Goal: Task Accomplishment & Management: Manage account settings

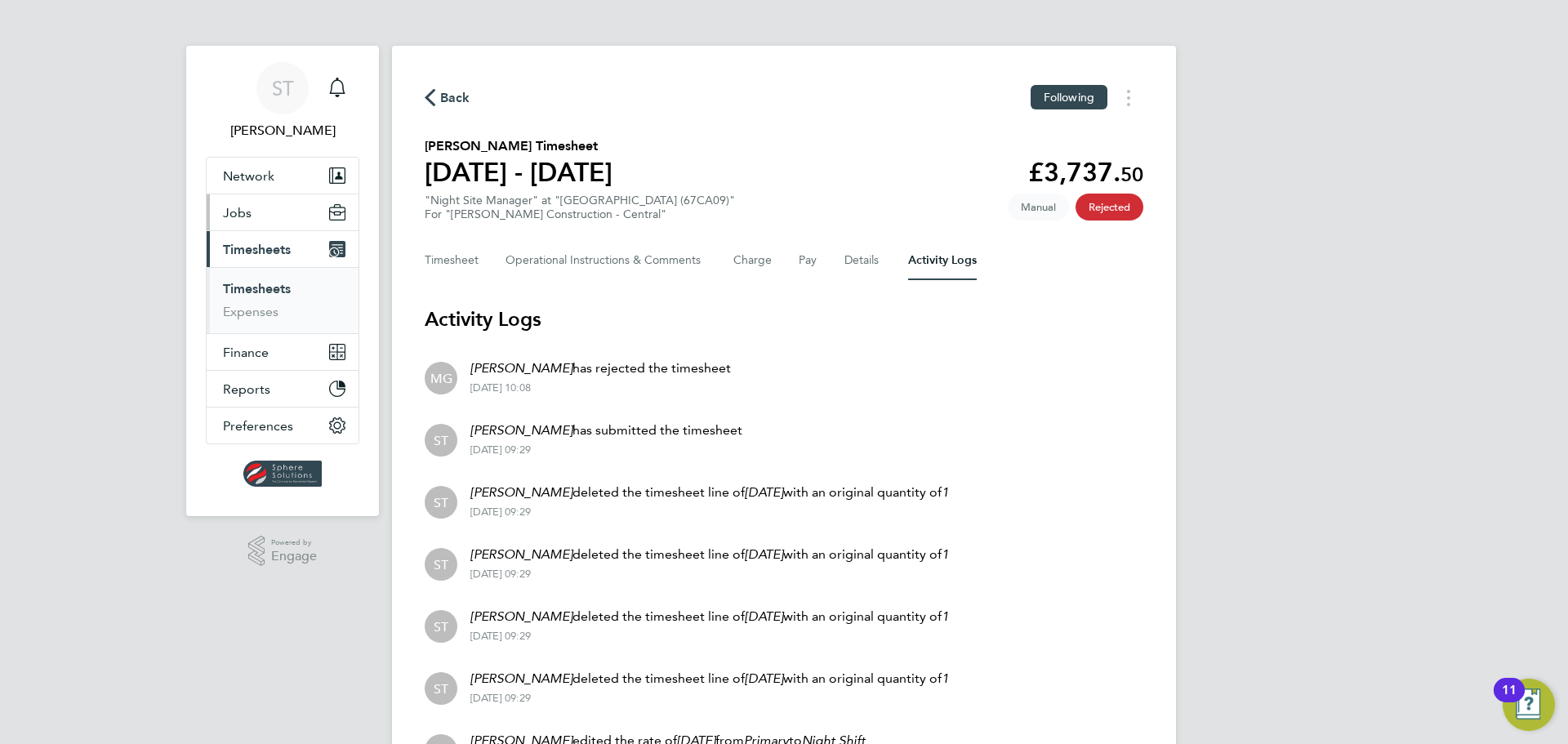
click at [252, 215] on button "Jobs" at bounding box center [283, 212] width 152 height 36
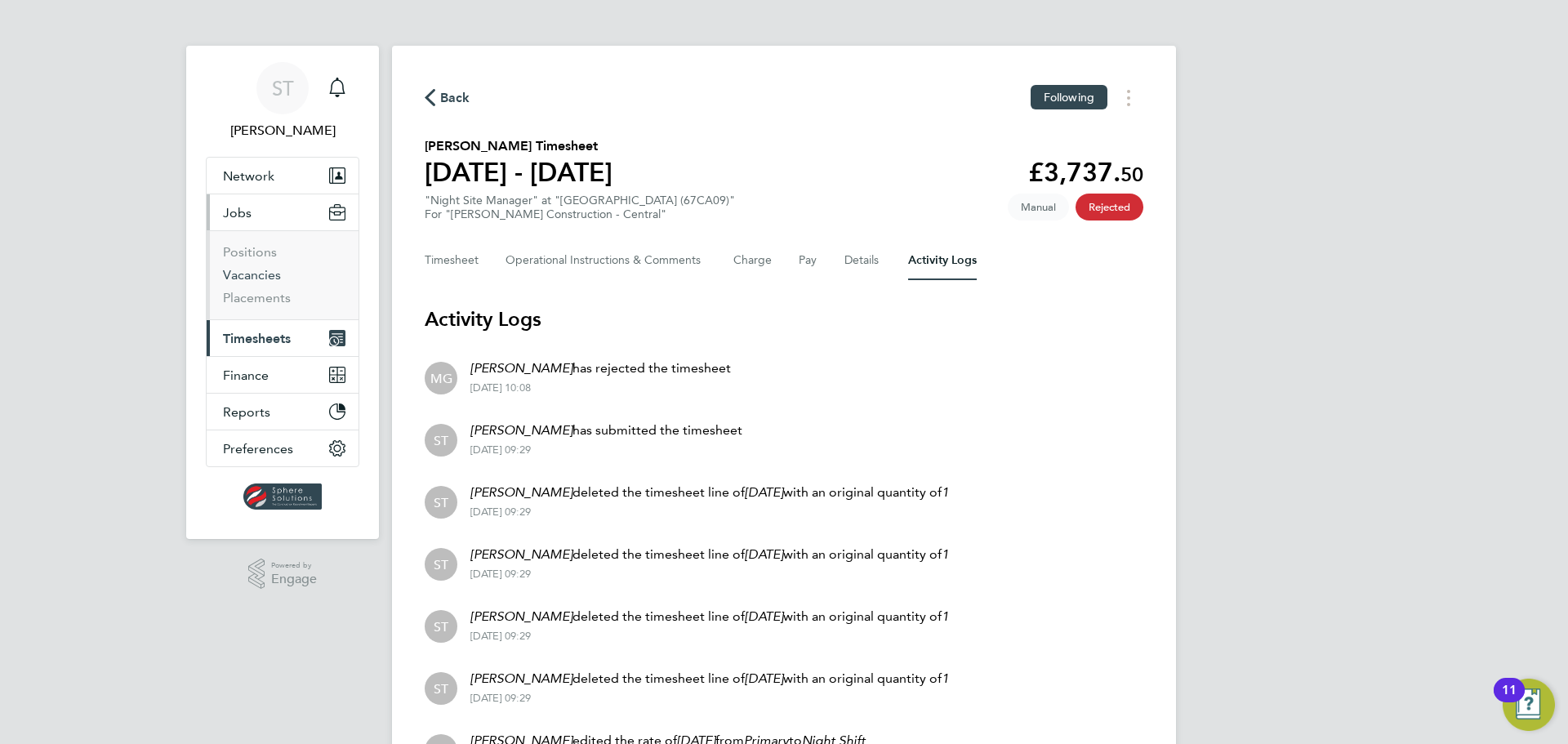
click at [250, 277] on link "Vacancies" at bounding box center [252, 274] width 58 height 16
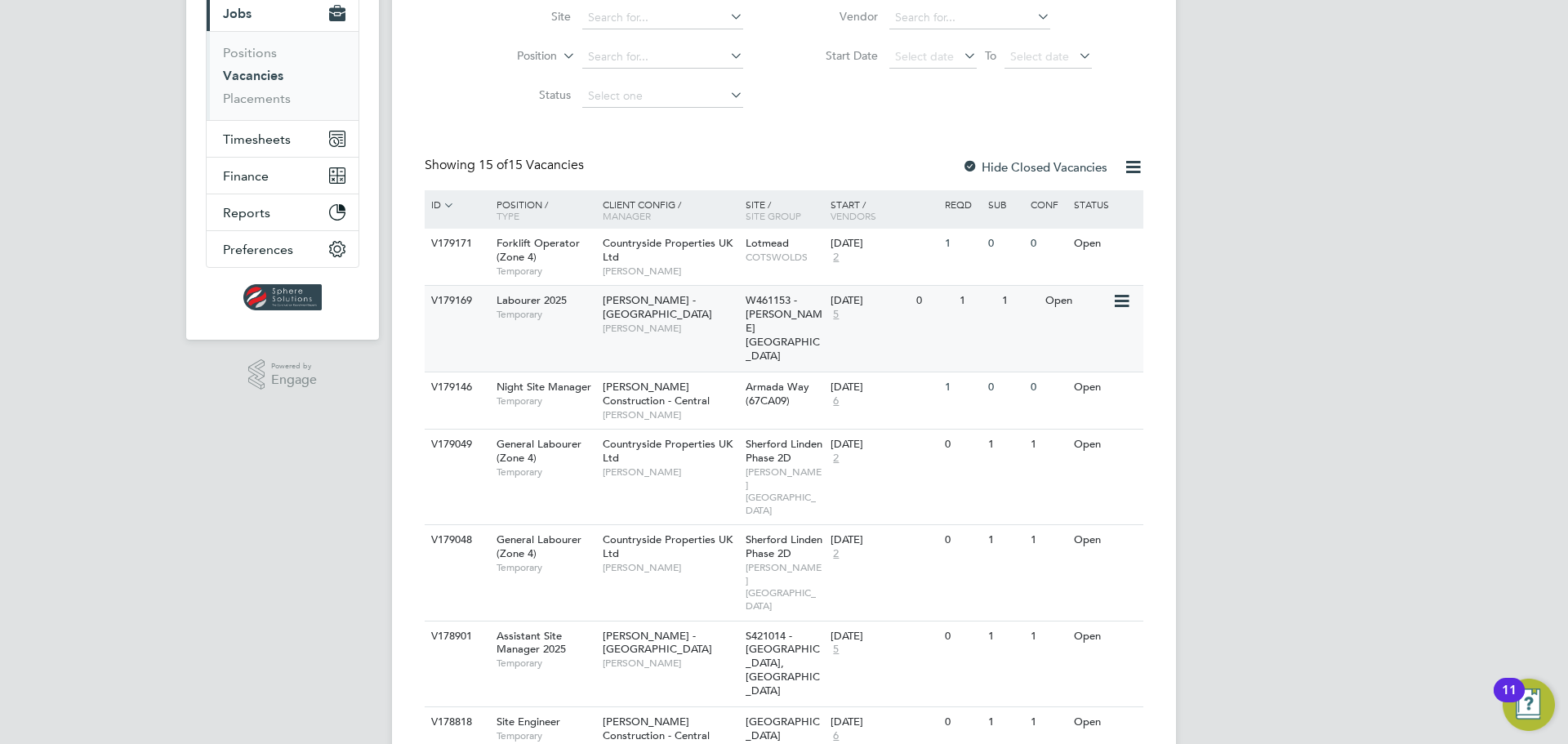
scroll to position [272, 0]
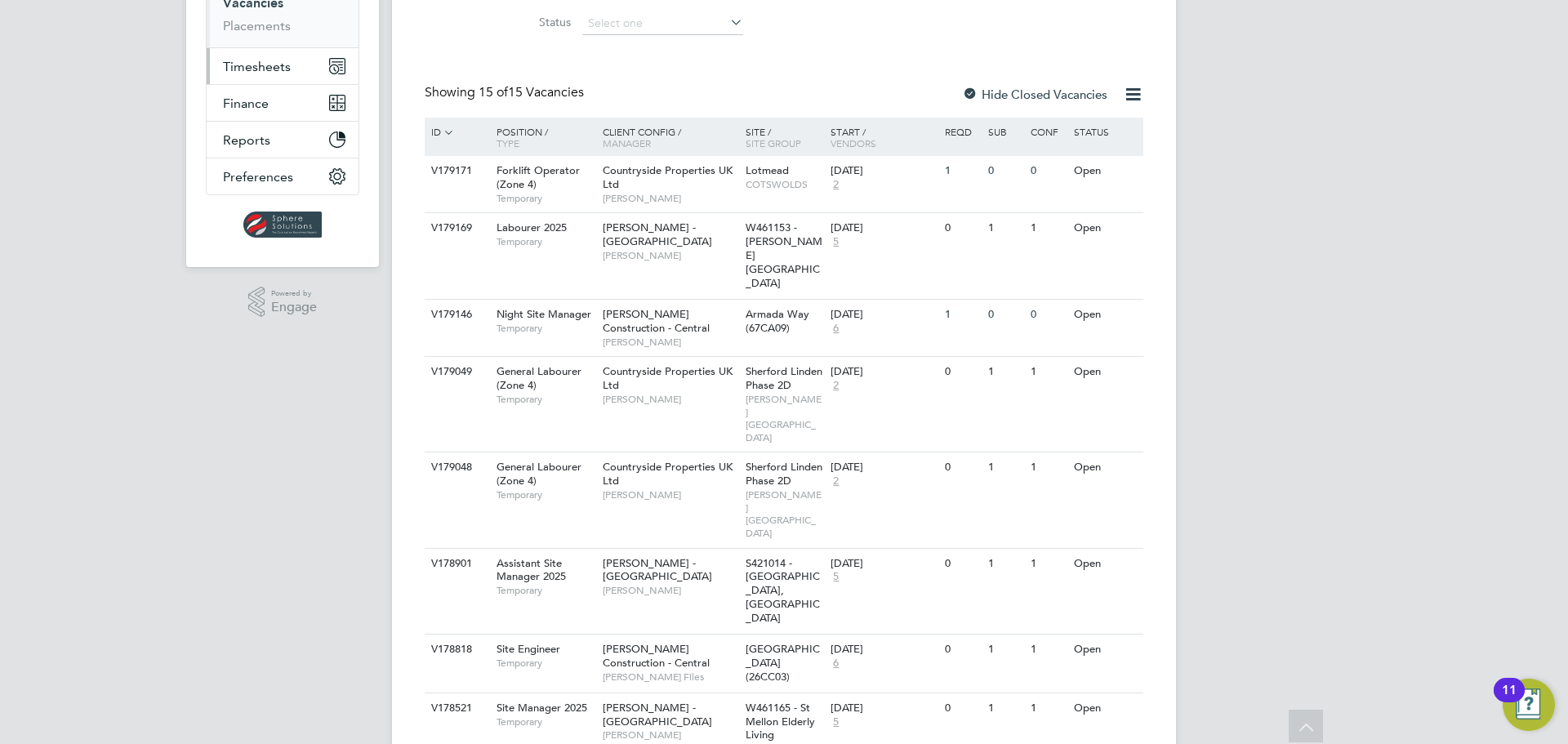
click at [270, 67] on span "Timesheets" at bounding box center [256, 66] width 67 height 16
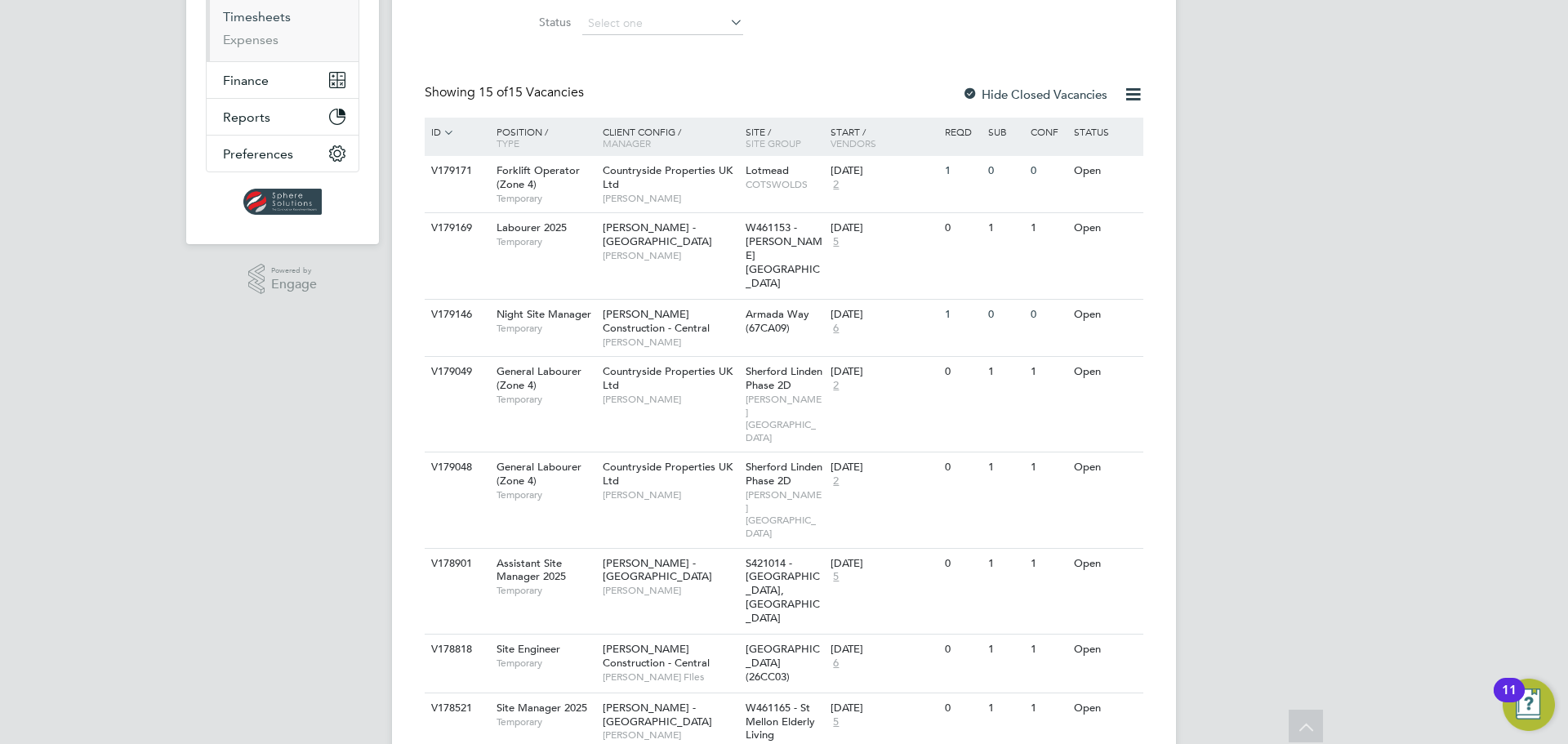
click at [276, 16] on link "Timesheets" at bounding box center [256, 17] width 67 height 16
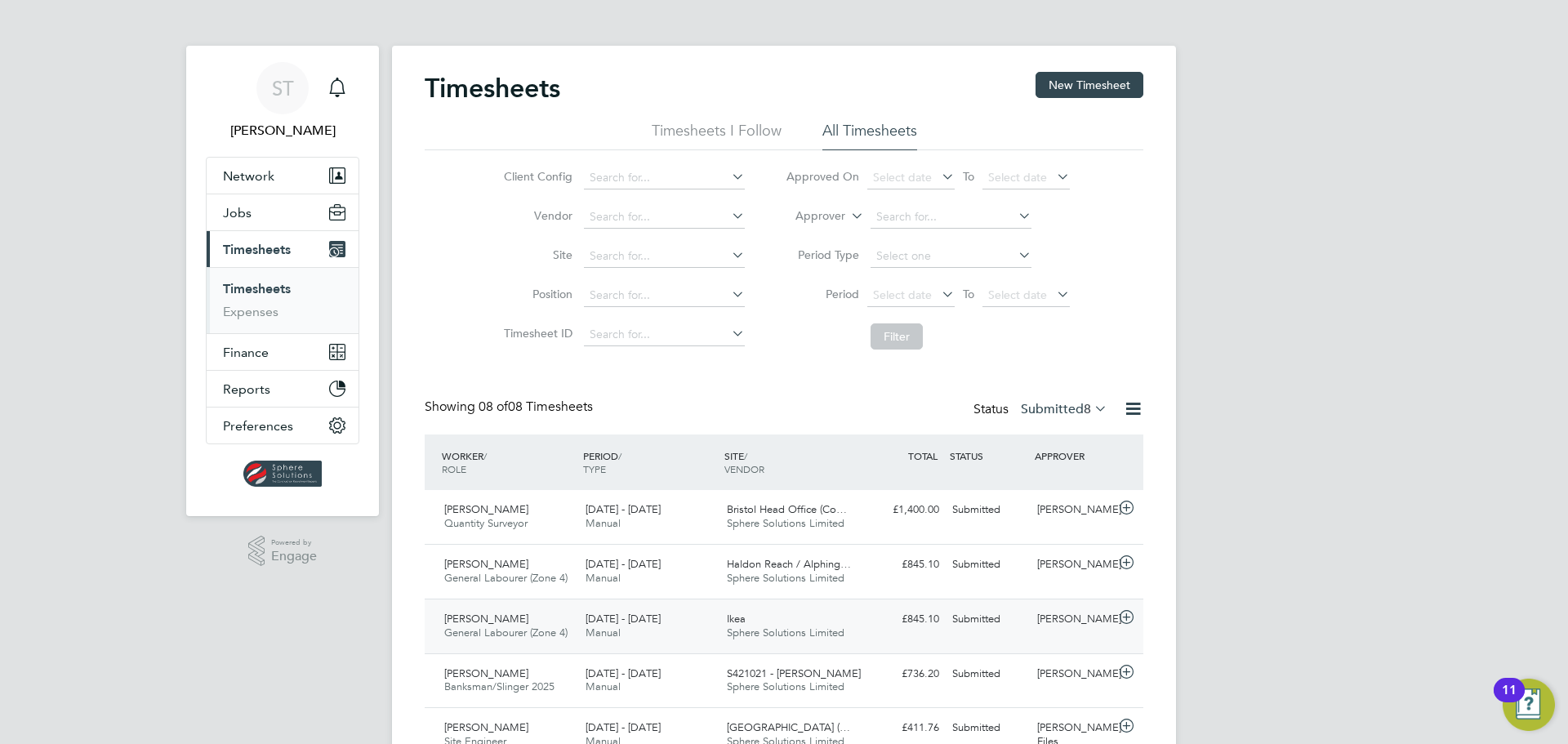
click at [781, 630] on span "Sphere Solutions Limited" at bounding box center [786, 633] width 118 height 14
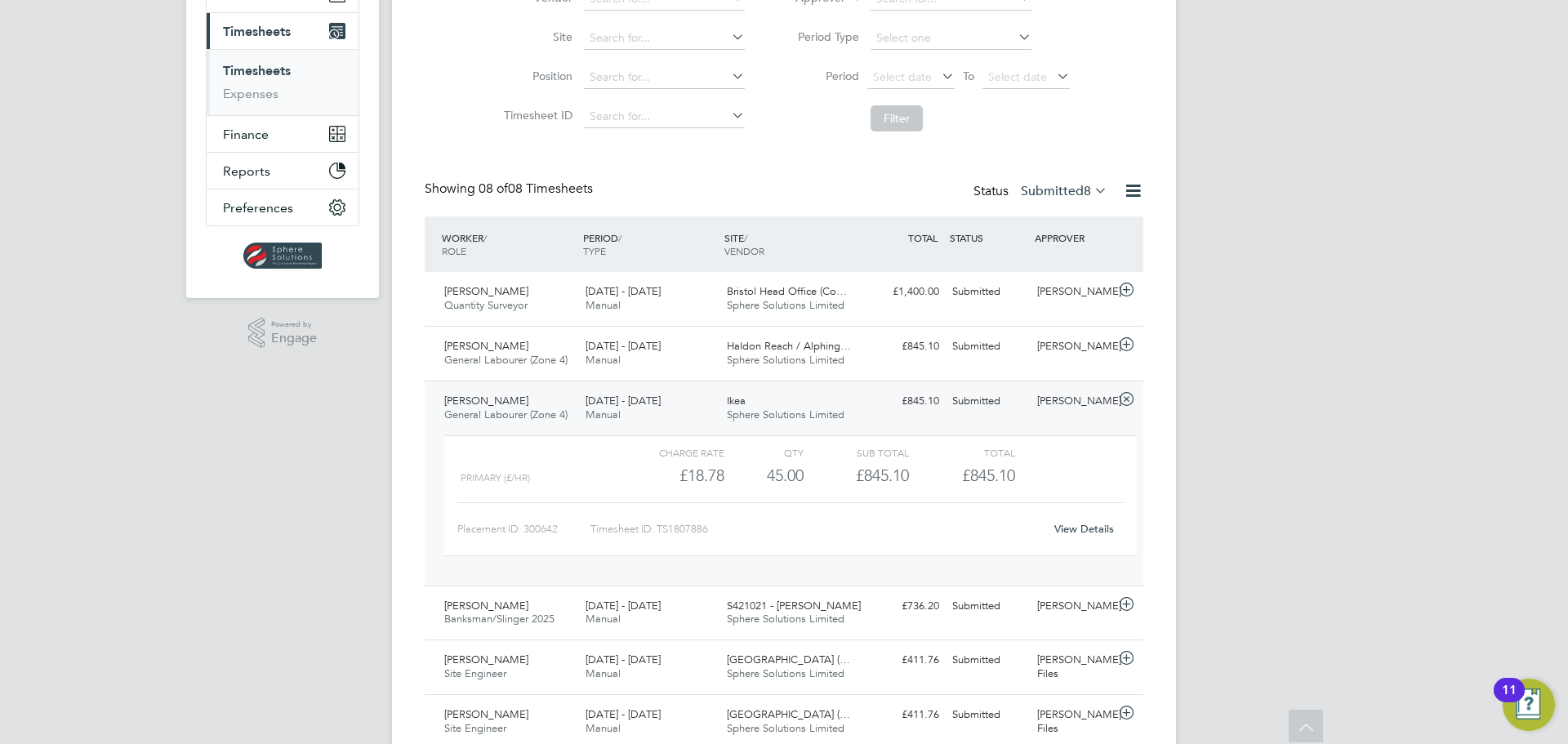
click at [1082, 527] on link "View Details" at bounding box center [1084, 529] width 60 height 14
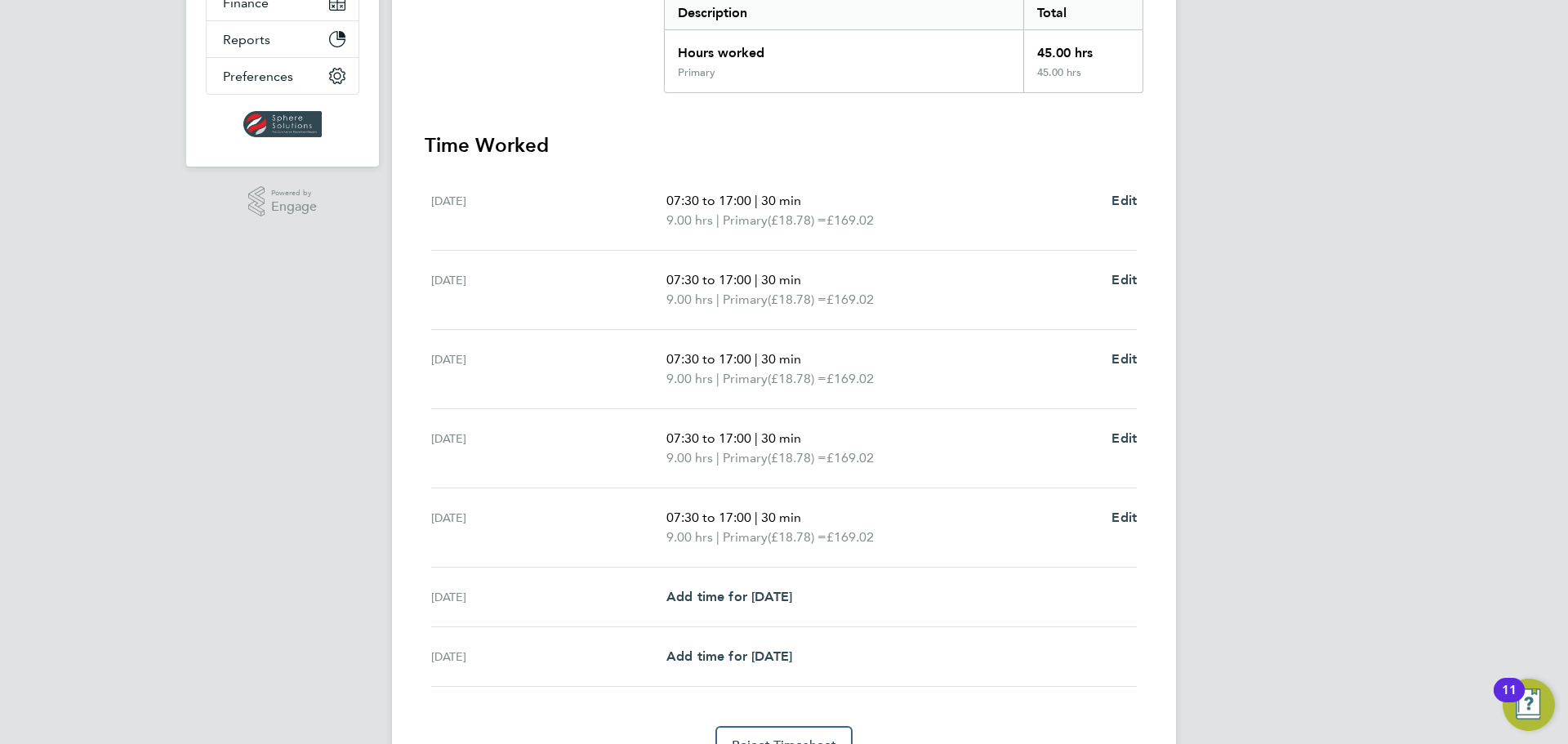
scroll to position [436, 0]
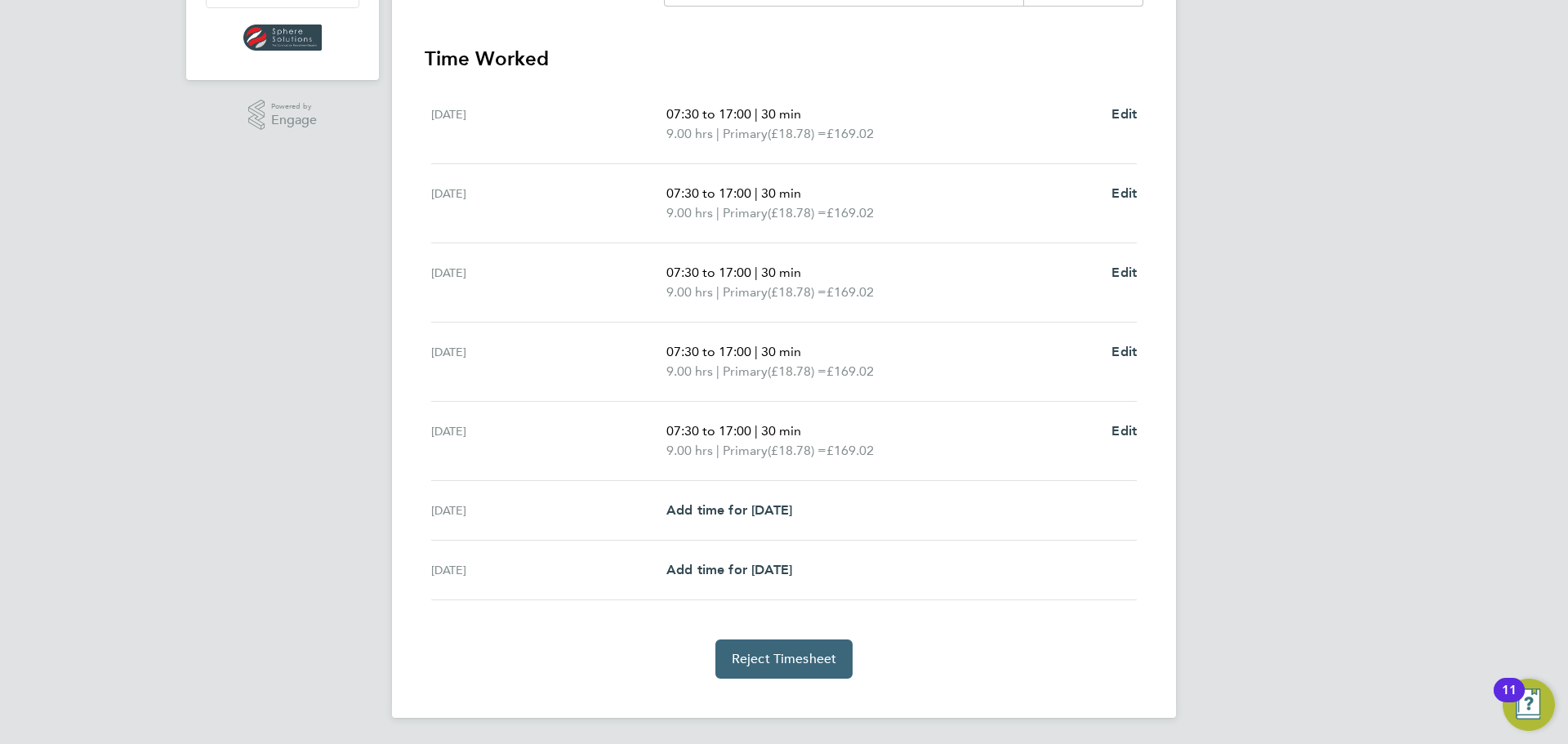
drag, startPoint x: 796, startPoint y: 665, endPoint x: 921, endPoint y: 570, distance: 157.0
click at [921, 570] on app-timesheet-lines "[DATE] 07:30 to 17:00 | 30 min 9.00 hrs | Primary (£18.78) = £169.02 Edit [DATE…" at bounding box center [784, 382] width 719 height 594
click at [780, 660] on span "Reject Timesheet" at bounding box center [784, 659] width 106 height 16
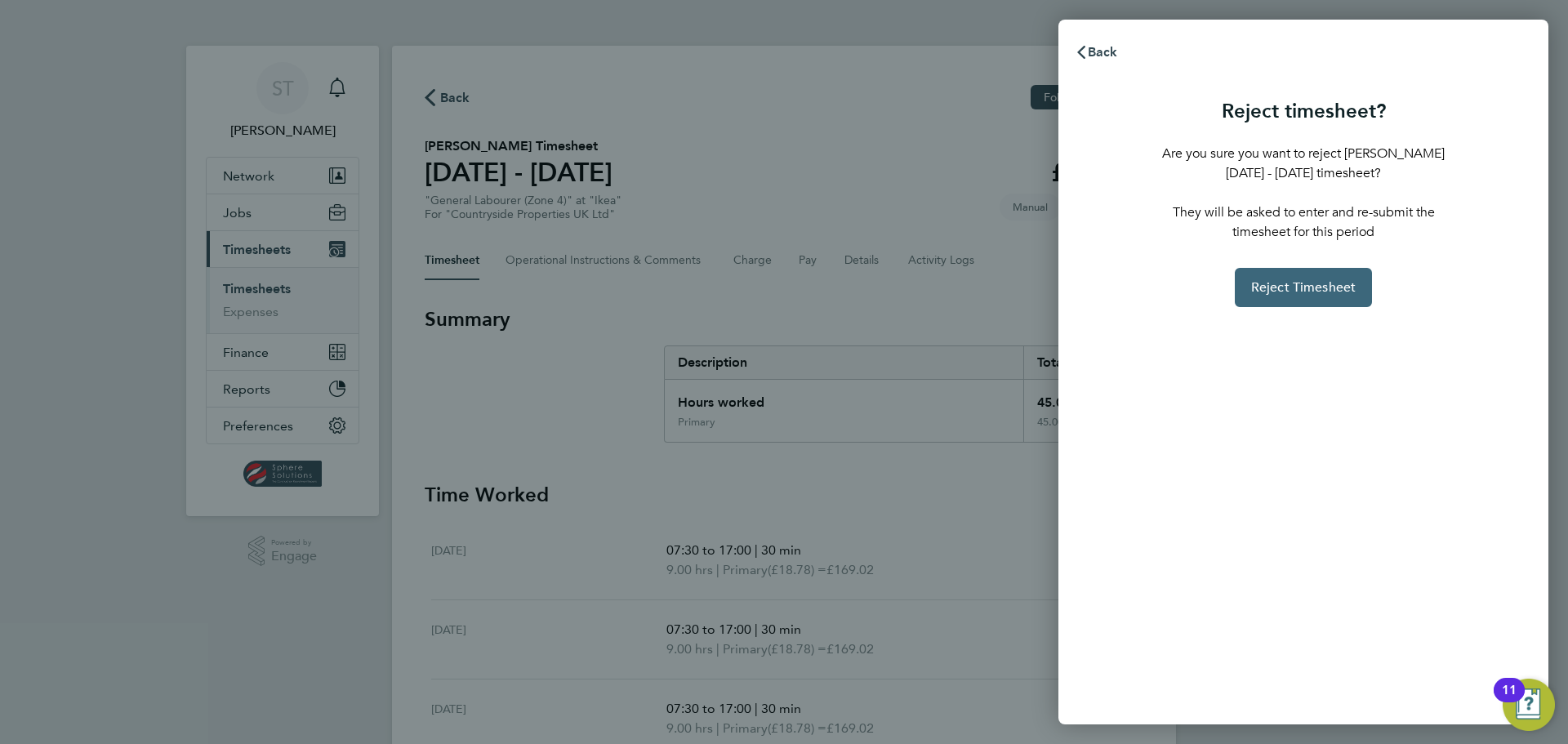
click at [1312, 302] on button "Reject Timesheet" at bounding box center [1304, 287] width 138 height 39
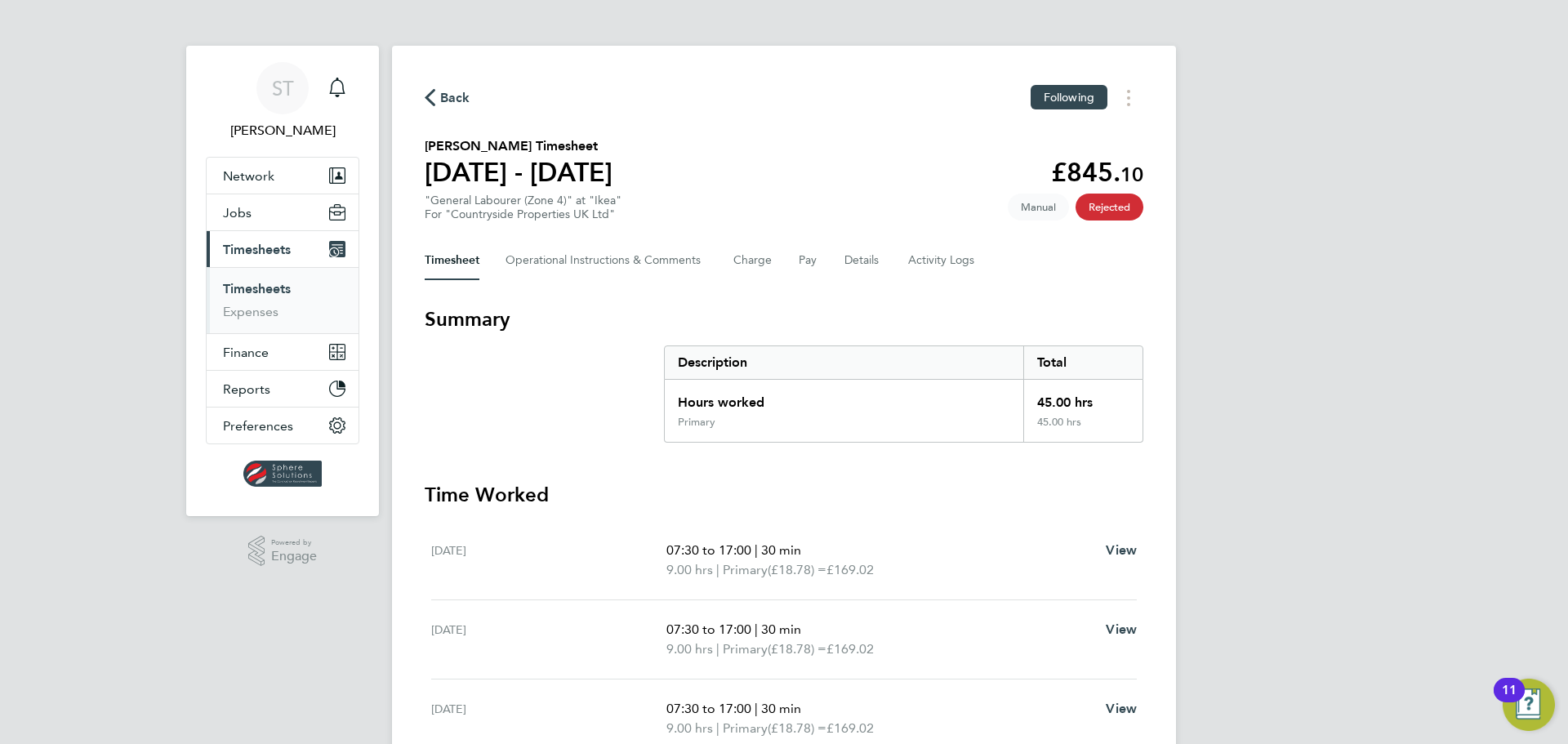
click at [232, 289] on link "Timesheets" at bounding box center [256, 288] width 67 height 16
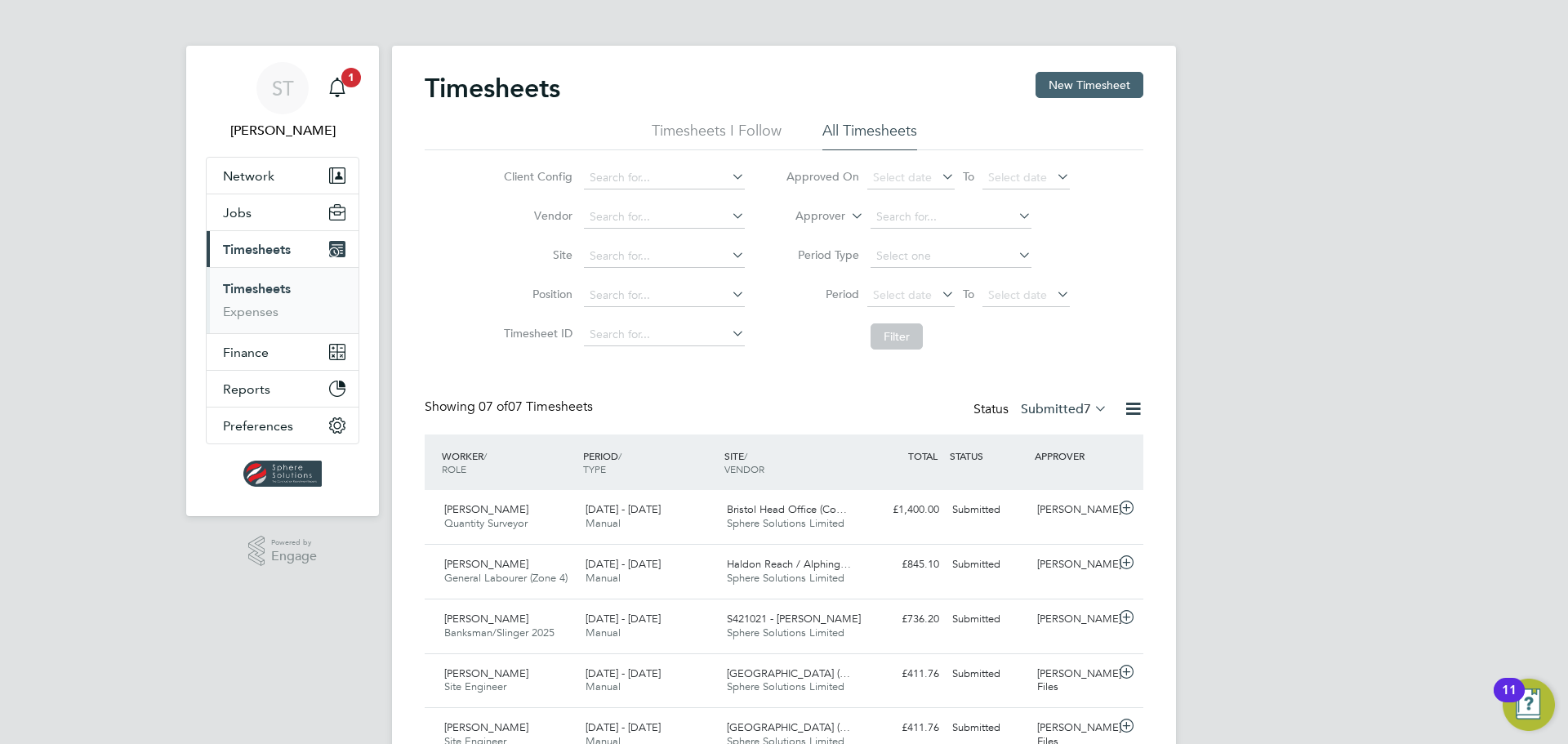
click at [1080, 83] on button "New Timesheet" at bounding box center [1089, 85] width 108 height 26
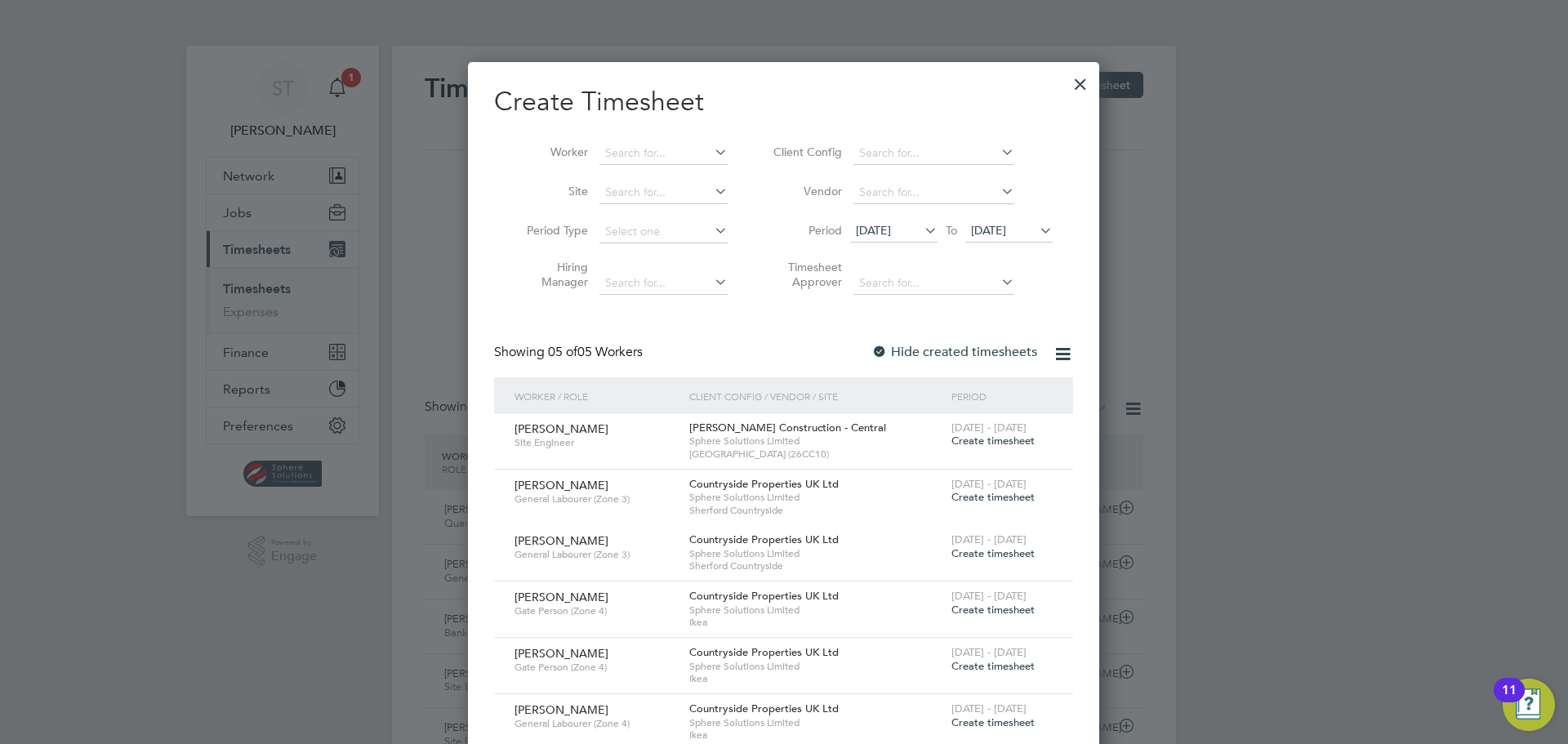
click at [1006, 223] on span "[DATE]" at bounding box center [989, 230] width 36 height 15
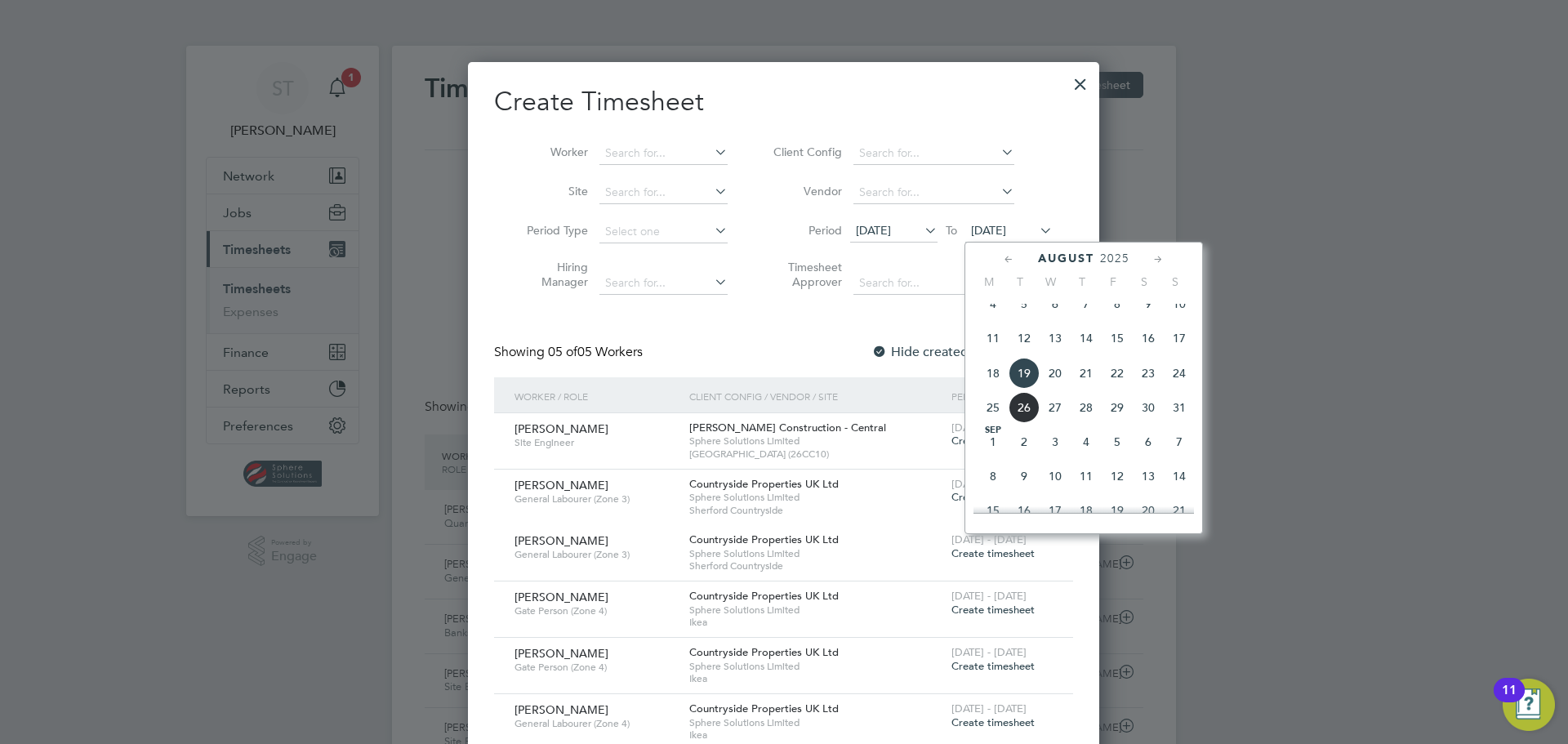
click at [1167, 383] on span "24" at bounding box center [1179, 372] width 31 height 31
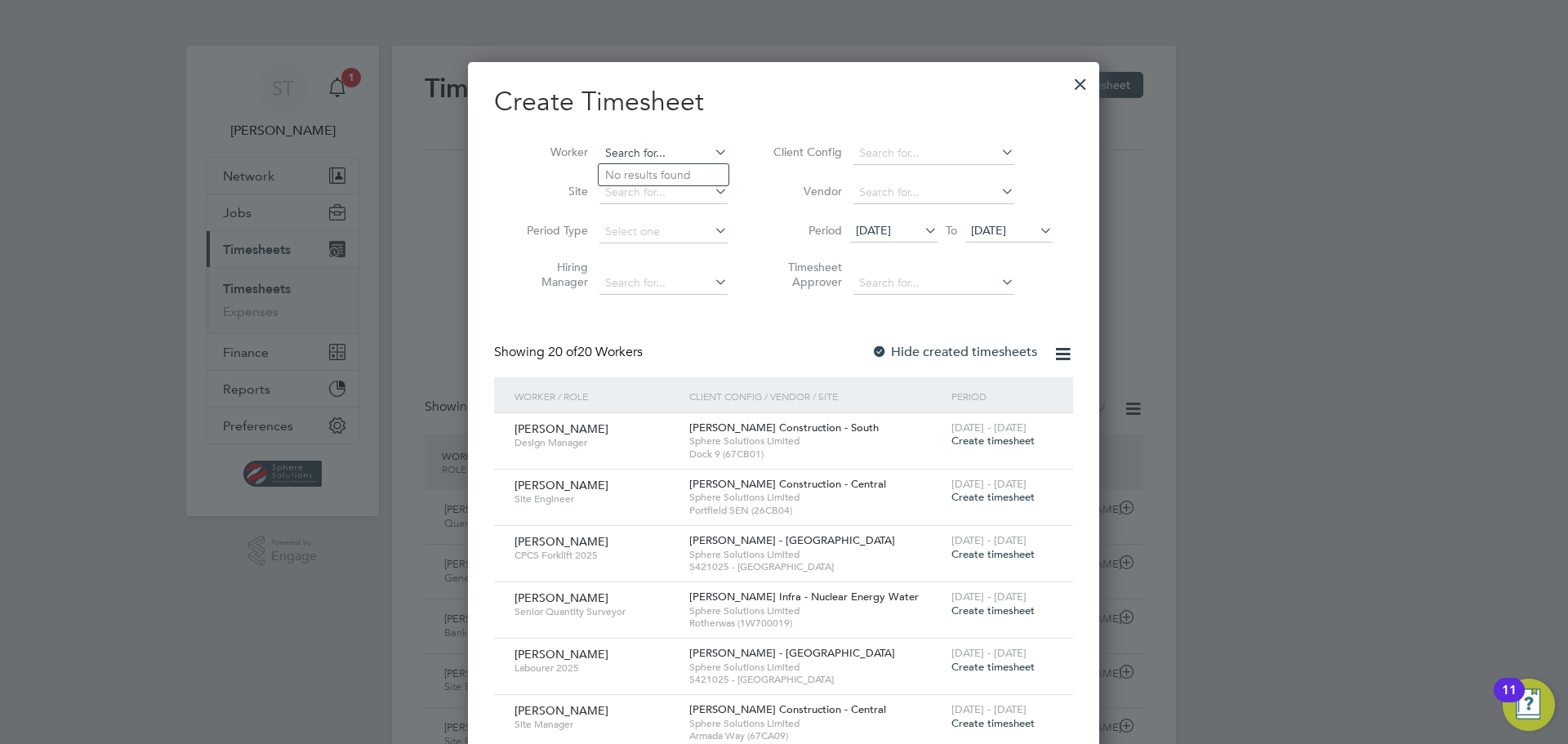
click at [630, 153] on input at bounding box center [663, 153] width 128 height 22
click at [626, 162] on input "[PERSON_NAME]" at bounding box center [663, 153] width 128 height 22
click at [625, 169] on b "[PERSON_NAME]" at bounding box center [652, 175] width 94 height 14
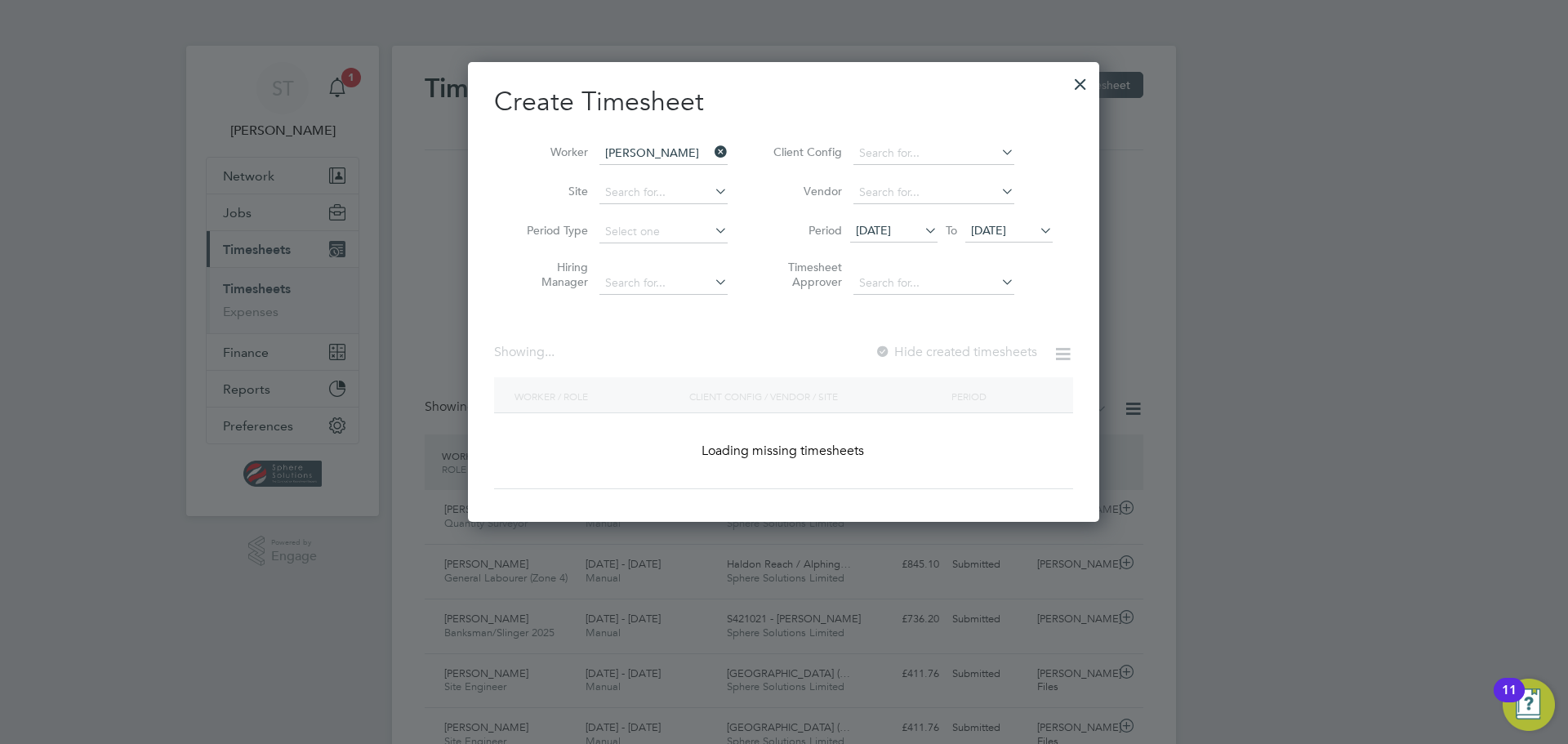
type input "[PERSON_NAME]"
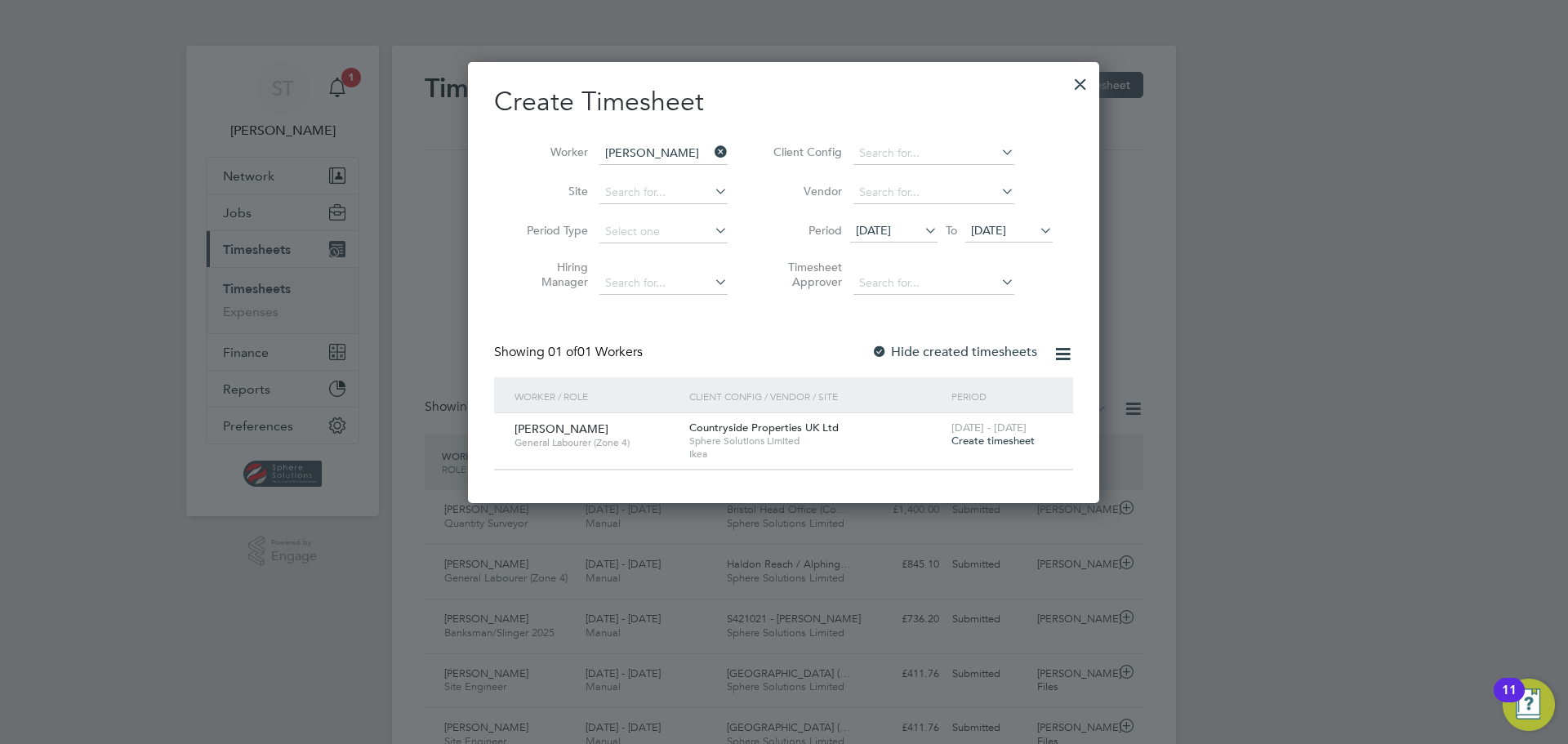
click at [985, 440] on span "Create timesheet" at bounding box center [993, 440] width 83 height 14
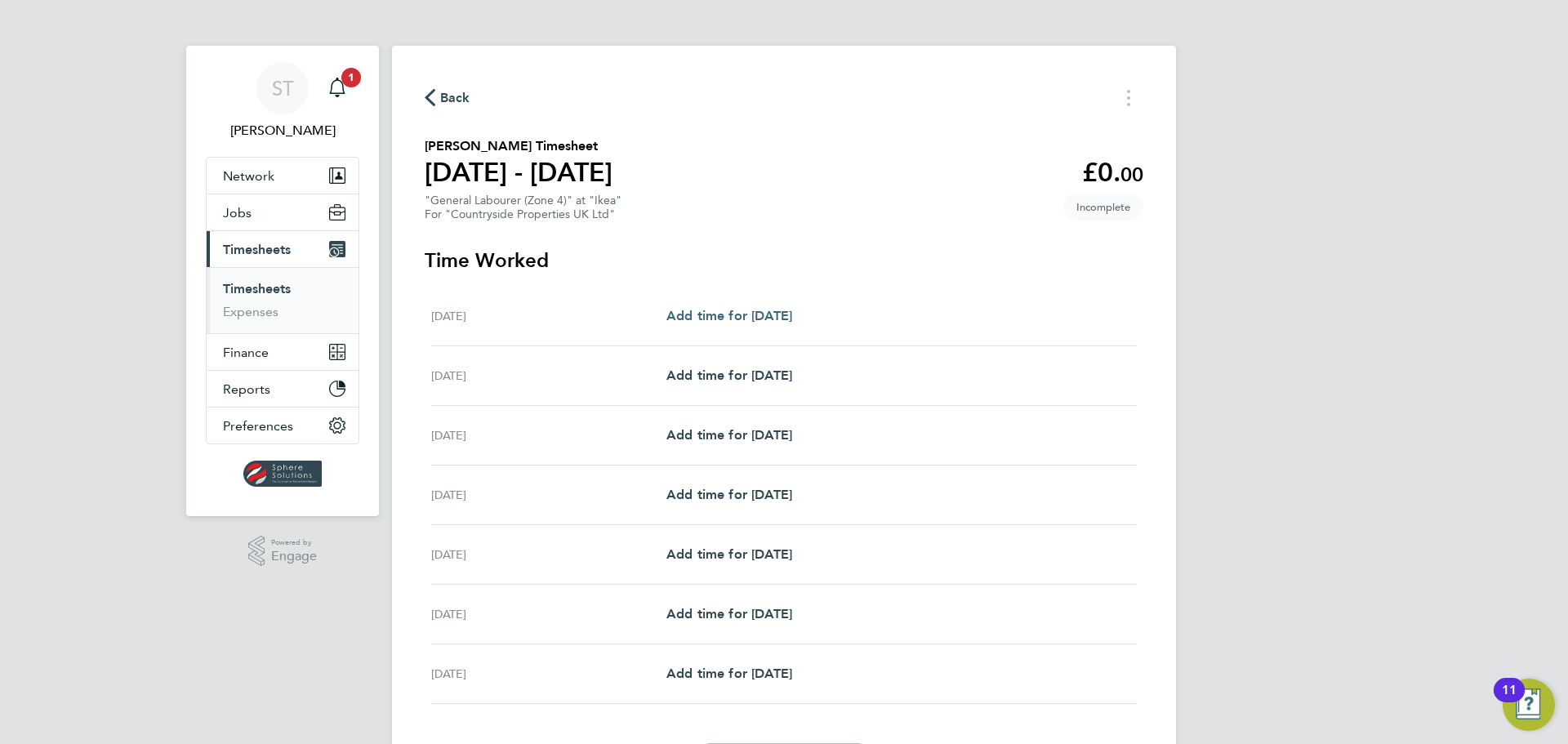
click at [782, 315] on span "Add time for [DATE]" at bounding box center [729, 315] width 125 height 16
select select "30"
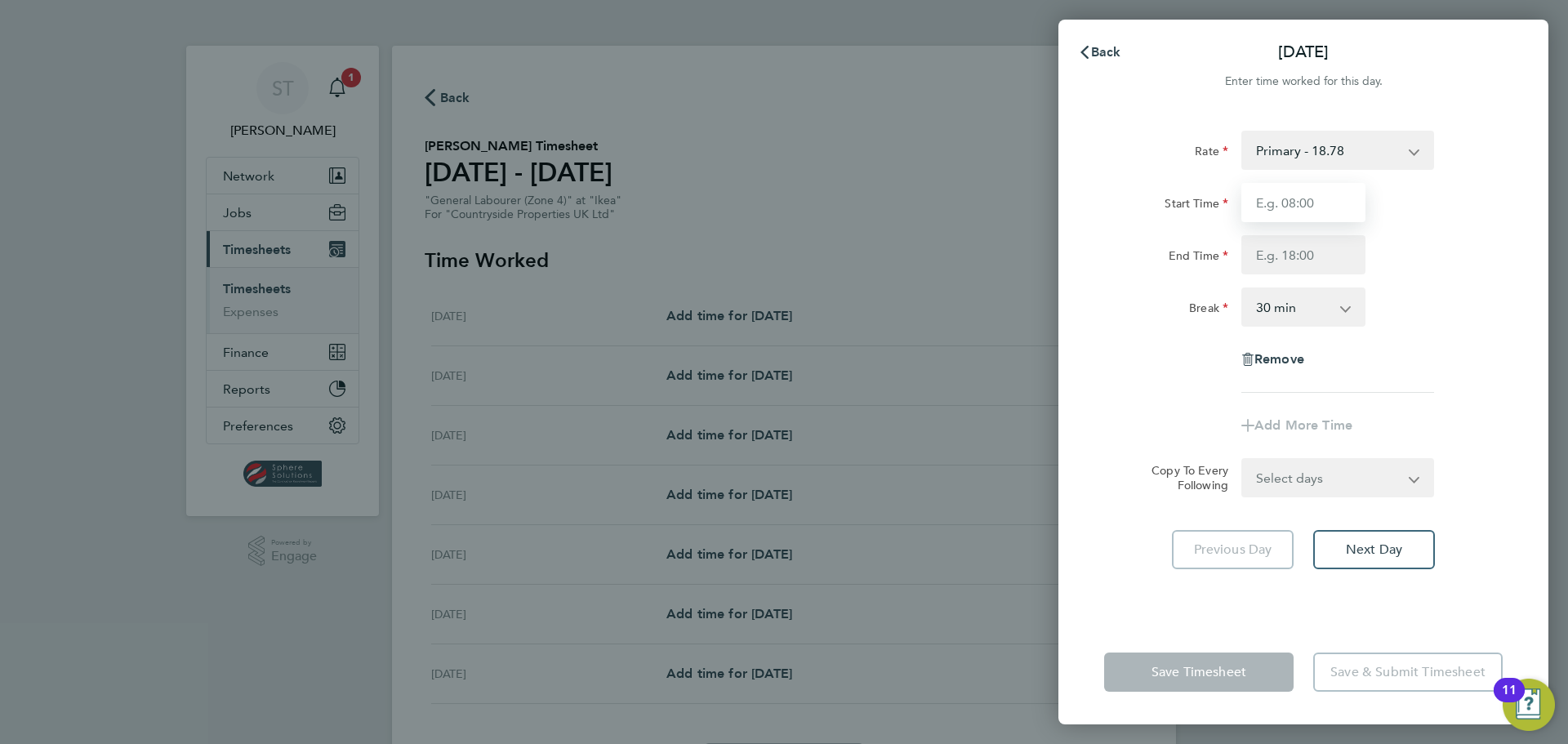
drag, startPoint x: 1319, startPoint y: 195, endPoint x: 1317, endPoint y: 208, distance: 13.2
click at [1319, 206] on input "Start Time" at bounding box center [1303, 203] width 124 height 39
type input "07:30"
click at [1269, 241] on input "End Time" at bounding box center [1303, 255] width 124 height 39
type input "17:00"
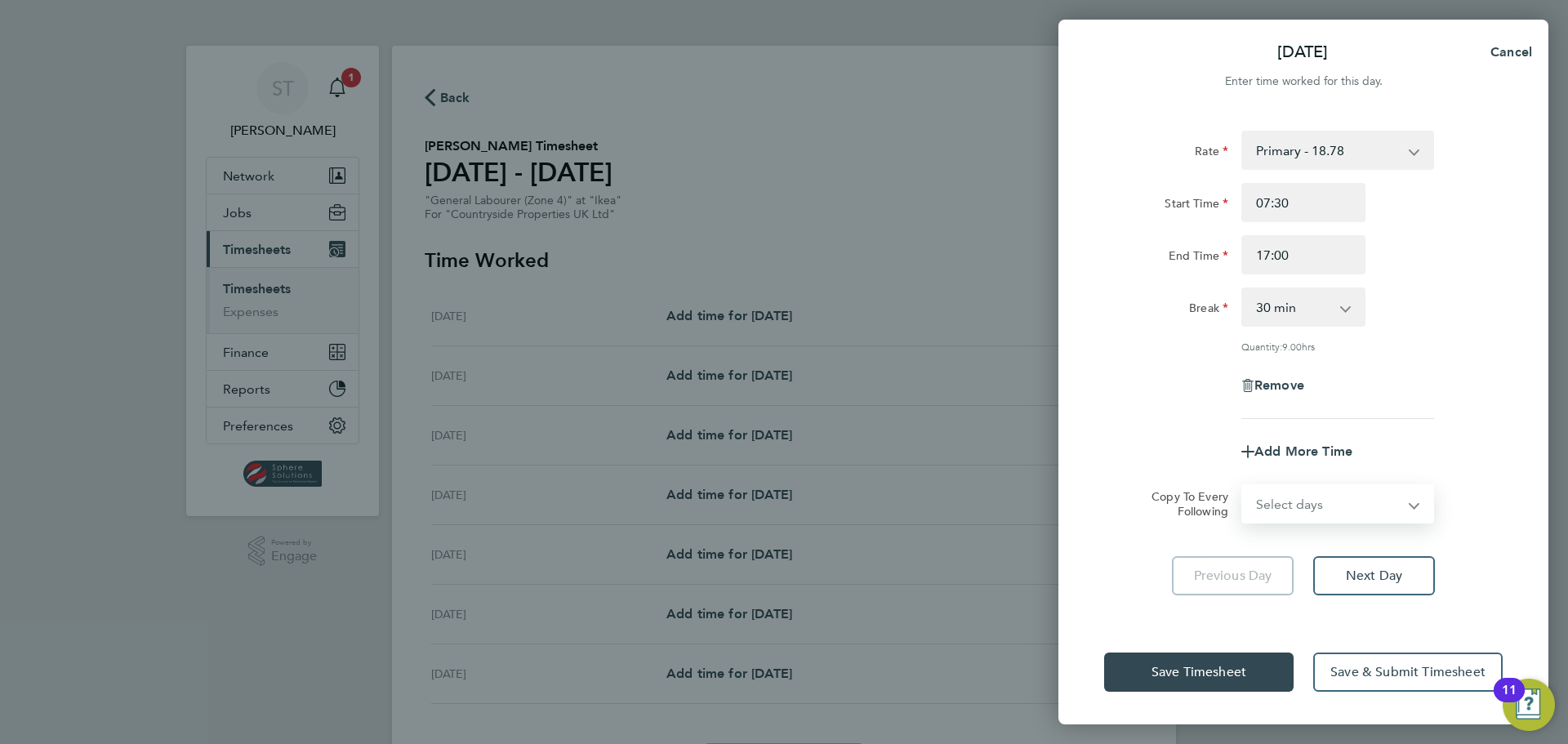
click at [1270, 489] on select "Select days Day Weekday (Mon-Fri) Weekend (Sat-Sun) [DATE] [DATE] [DATE] [DATE]…" at bounding box center [1328, 503] width 171 height 36
select select "DAY"
click at [1242, 486] on select "Select days Day Weekday (Mon-Fri) Weekend (Sat-Sun) [DATE] [DATE] [DATE] [DATE]…" at bounding box center [1328, 503] width 171 height 36
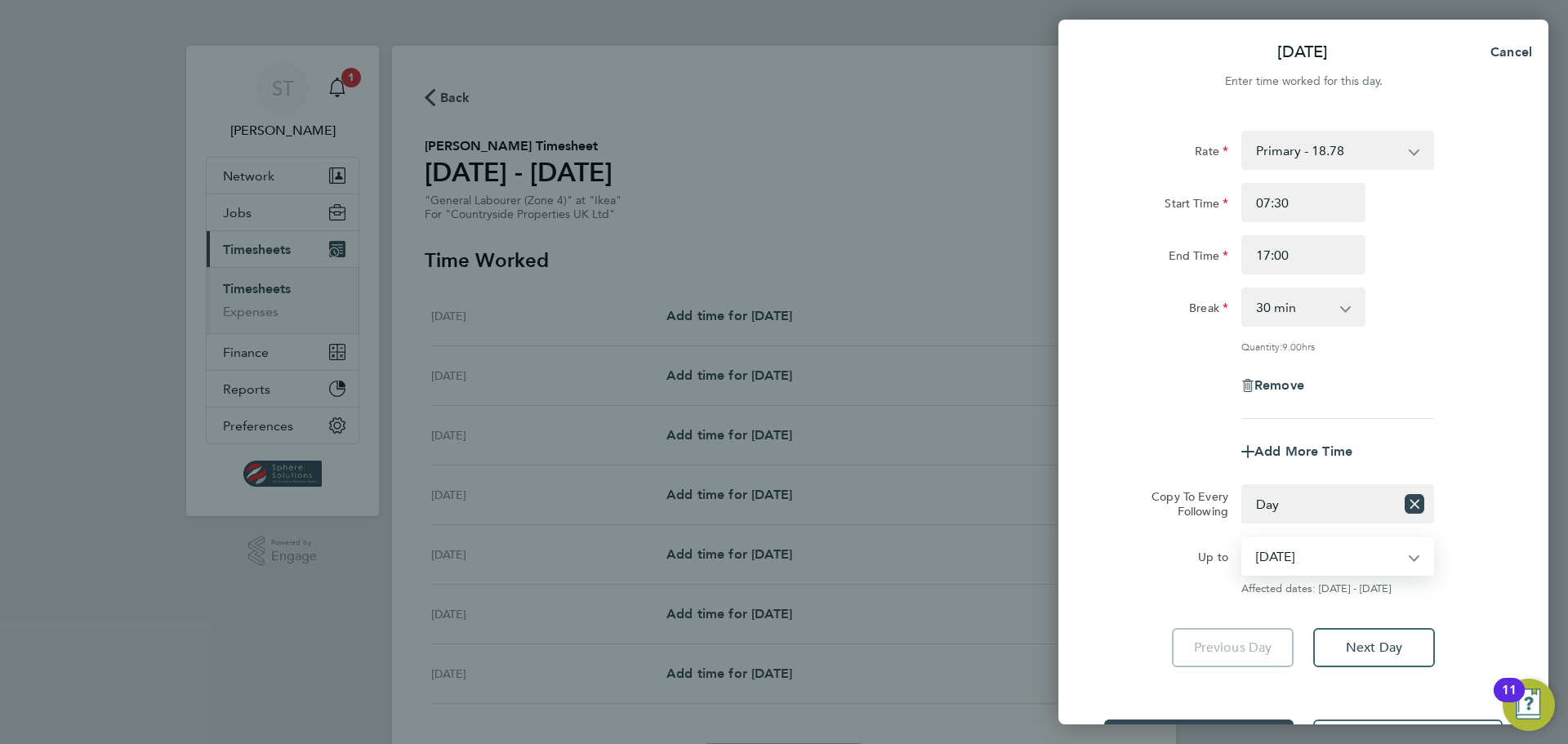
click at [1262, 557] on select "[DATE] [DATE] [DATE] [DATE] [DATE] [DATE]" at bounding box center [1328, 556] width 170 height 36
select select "[DATE]"
click at [1242, 538] on select "[DATE] [DATE] [DATE] [DATE] [DATE] [DATE]" at bounding box center [1328, 556] width 170 height 36
click at [1133, 587] on div "Up to" at bounding box center [1166, 565] width 138 height 59
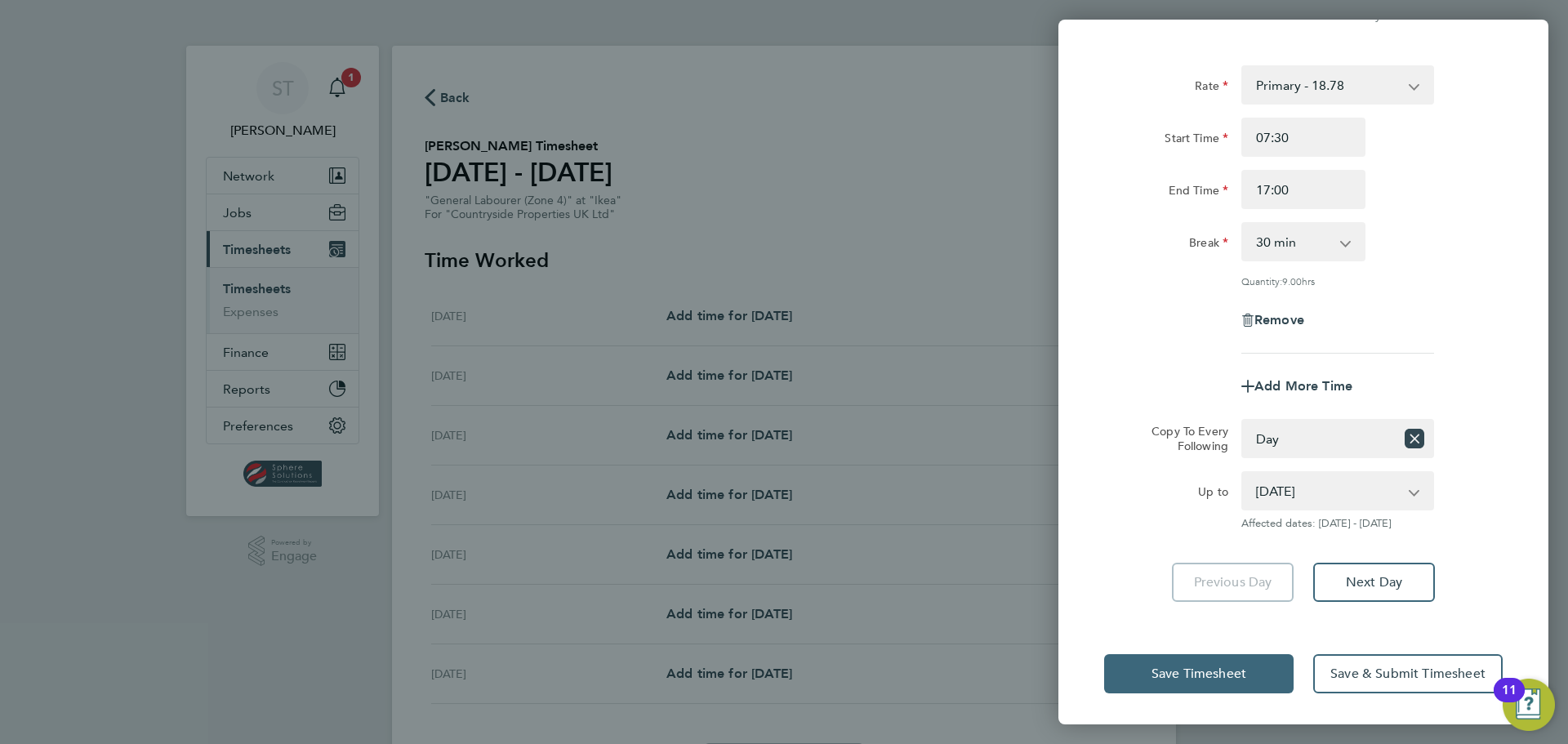
click at [1184, 669] on span "Save Timesheet" at bounding box center [1198, 673] width 94 height 16
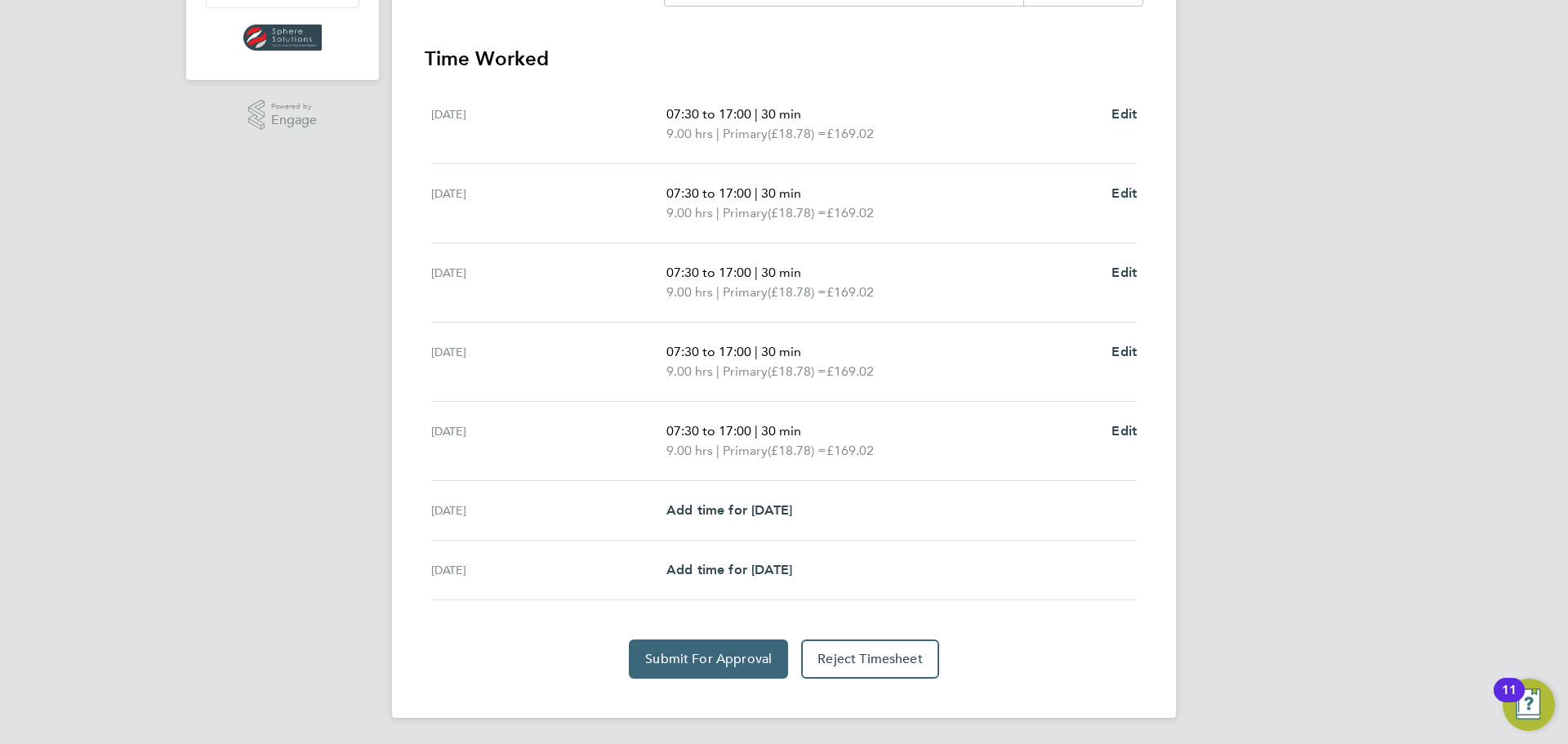
click at [711, 671] on button "Submit For Approval" at bounding box center [708, 659] width 159 height 39
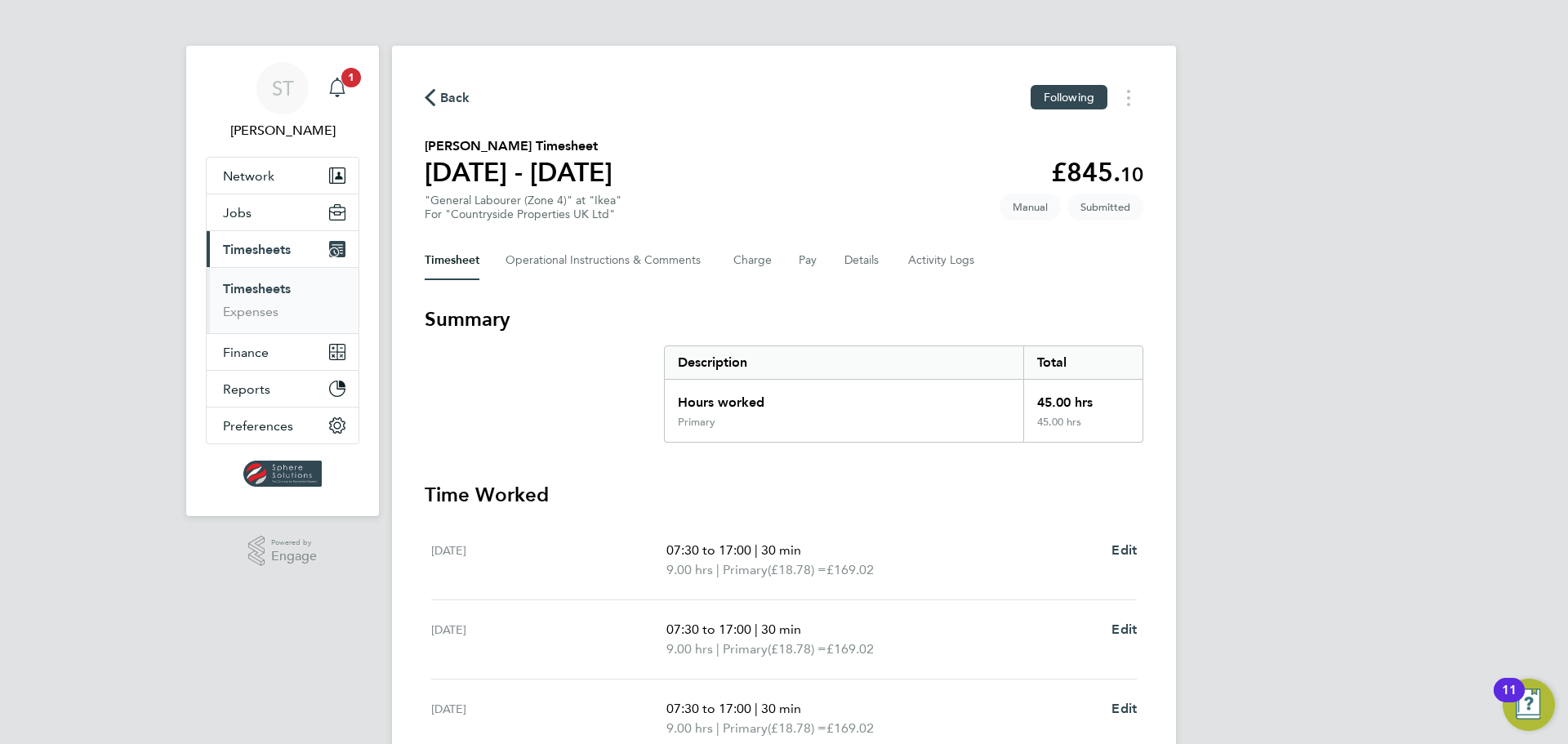
click at [345, 81] on span "1" at bounding box center [351, 77] width 20 height 20
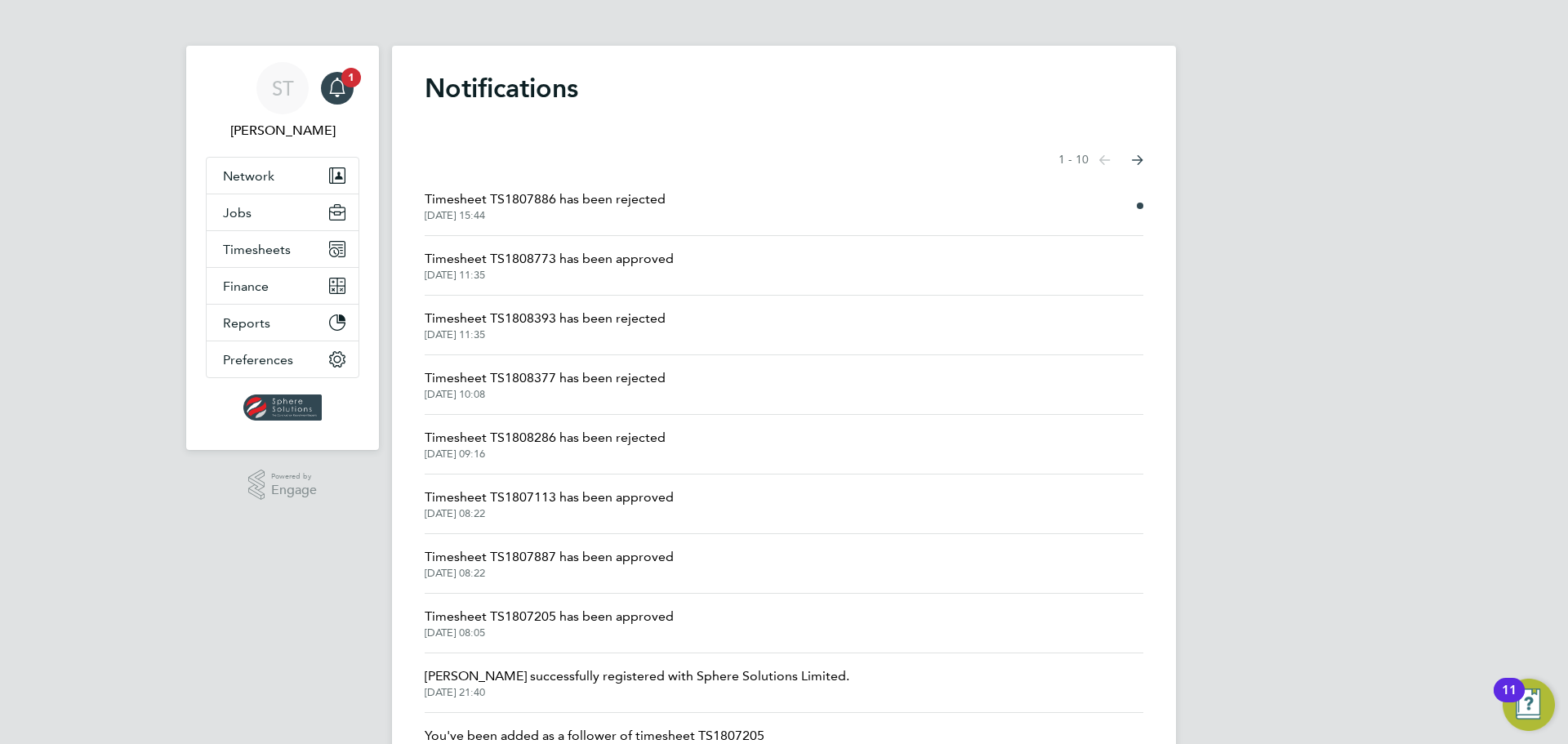
click at [600, 258] on span "Timesheet TS1808773 has been approved" at bounding box center [549, 258] width 249 height 20
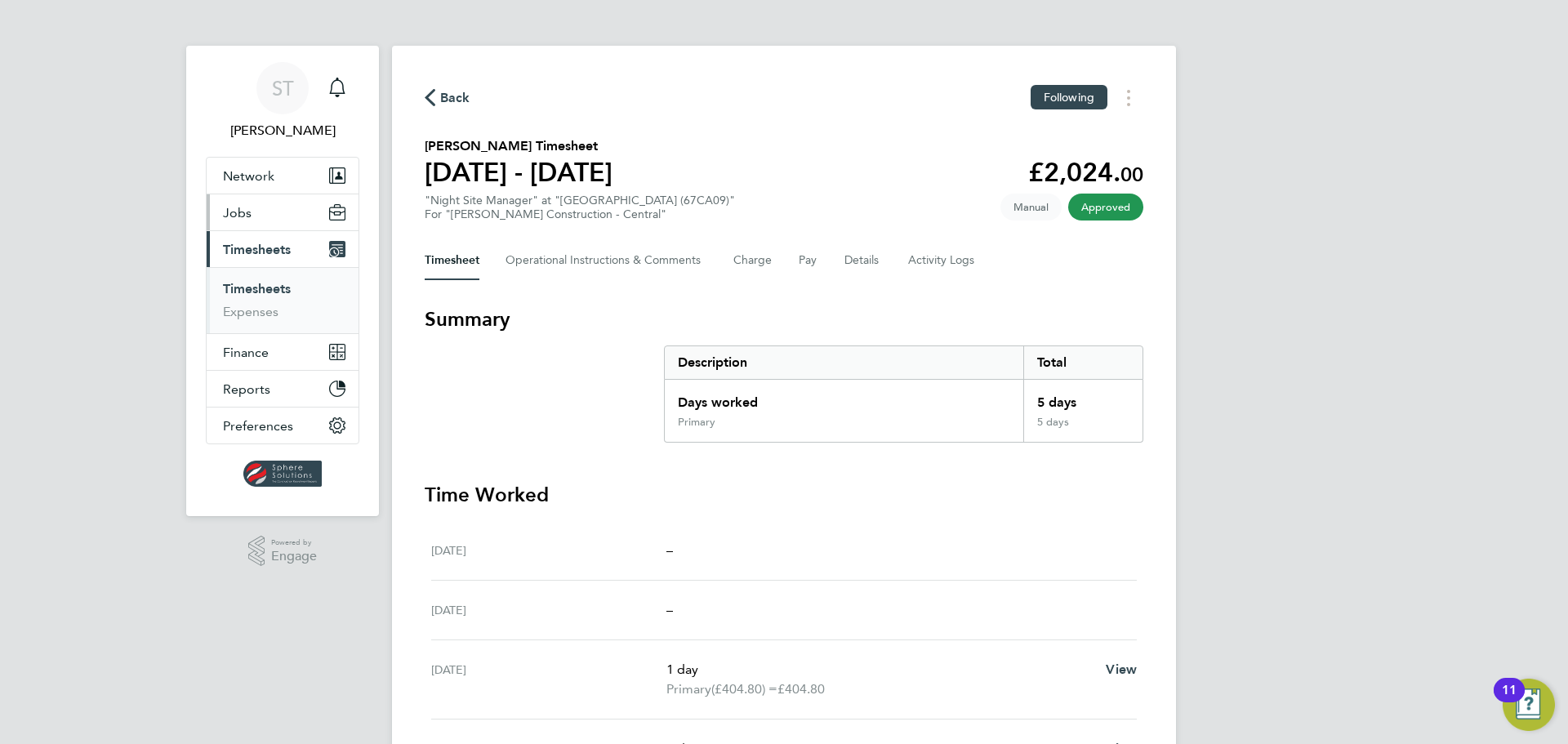
click at [239, 219] on span "Jobs" at bounding box center [237, 212] width 29 height 16
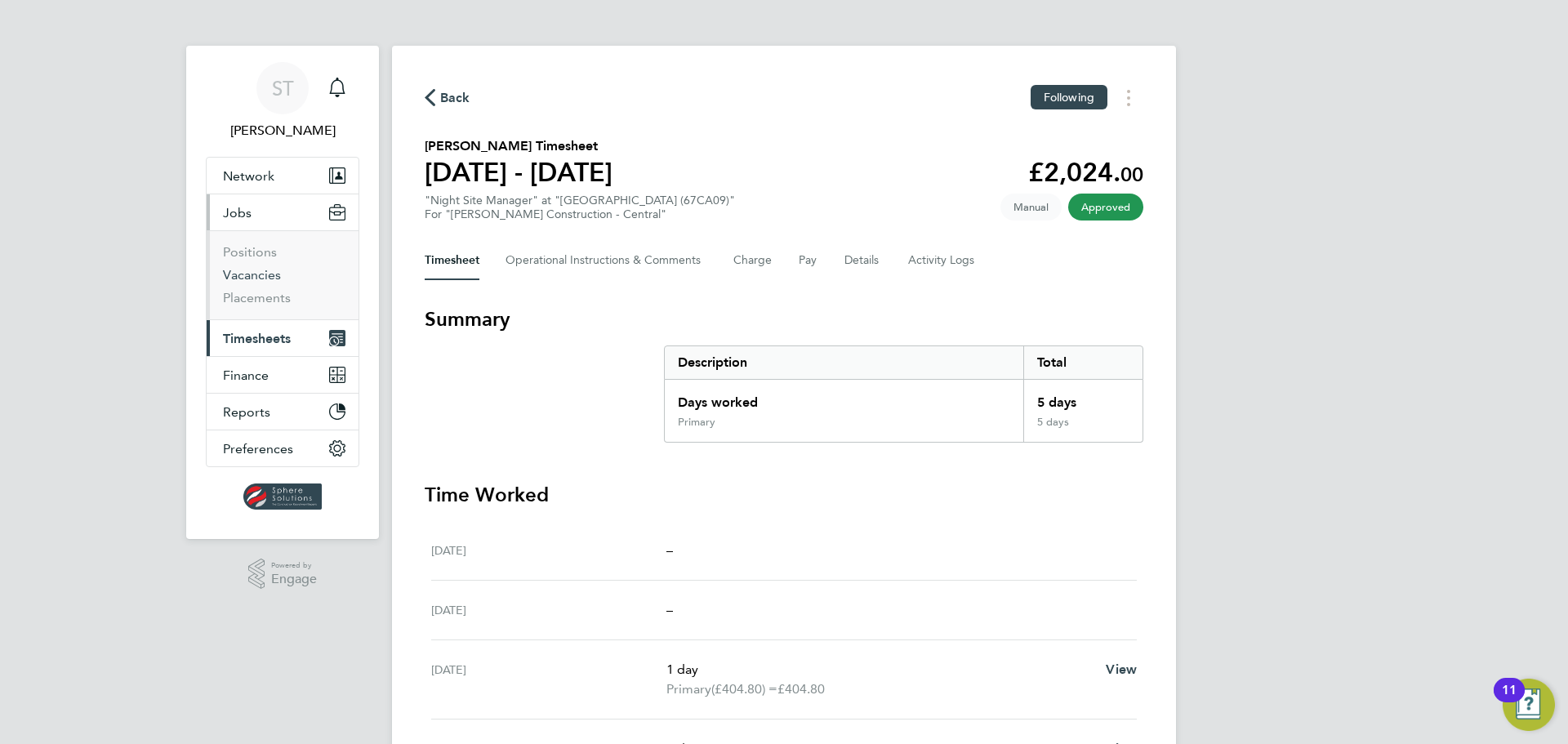
click at [237, 273] on link "Vacancies" at bounding box center [252, 274] width 58 height 16
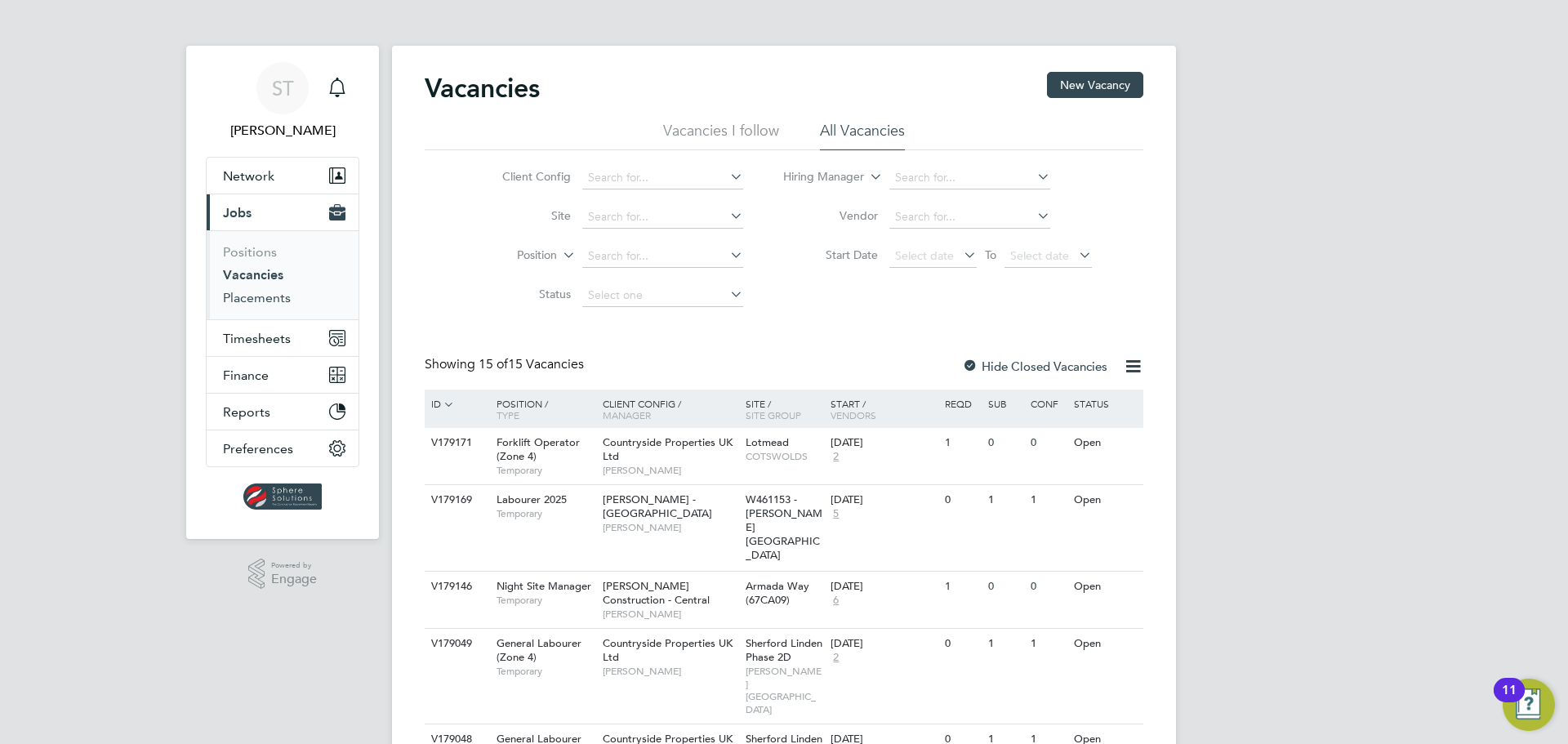
click at [275, 301] on link "Placements" at bounding box center [256, 298] width 67 height 16
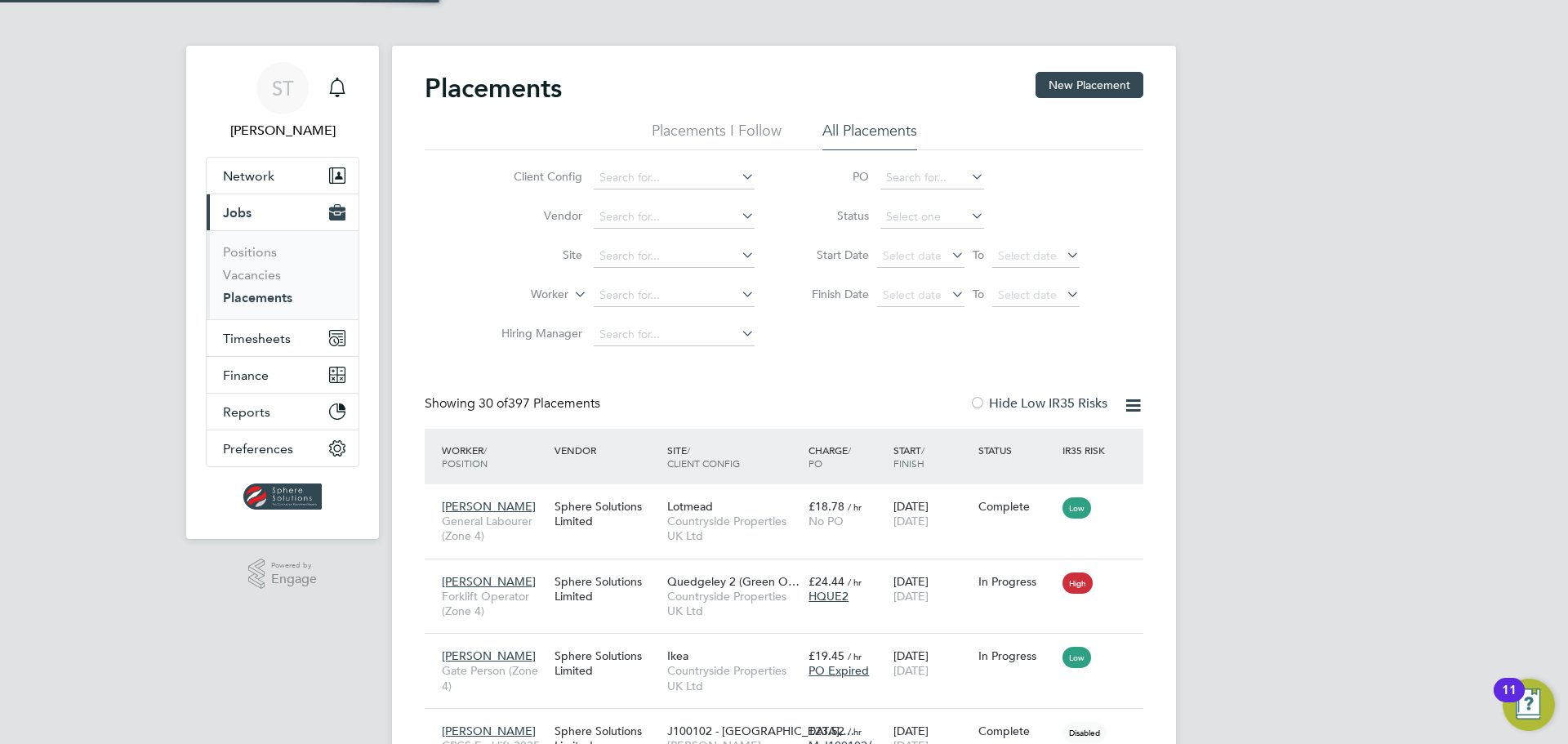
scroll to position [16, 77]
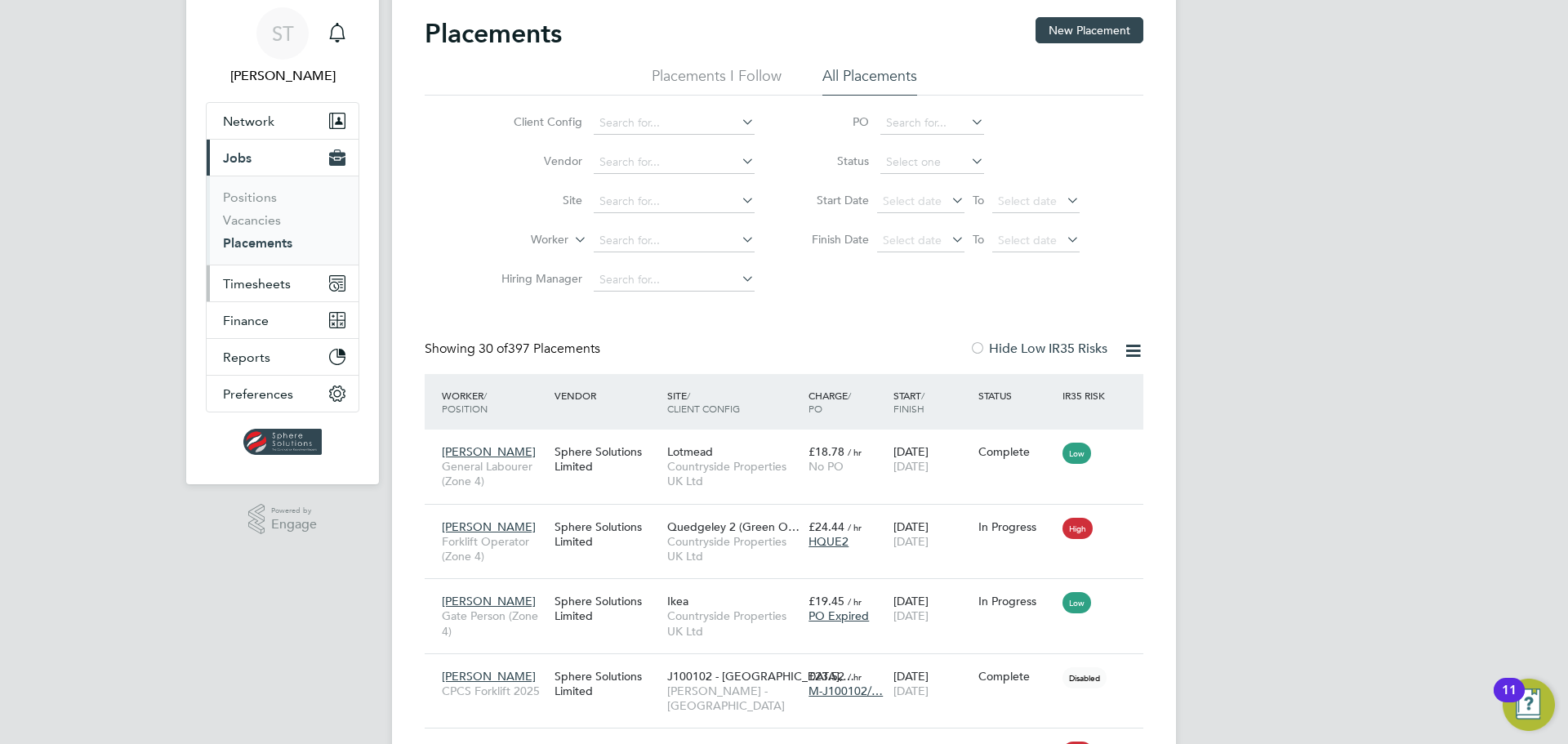
click at [253, 284] on span "Timesheets" at bounding box center [256, 284] width 67 height 16
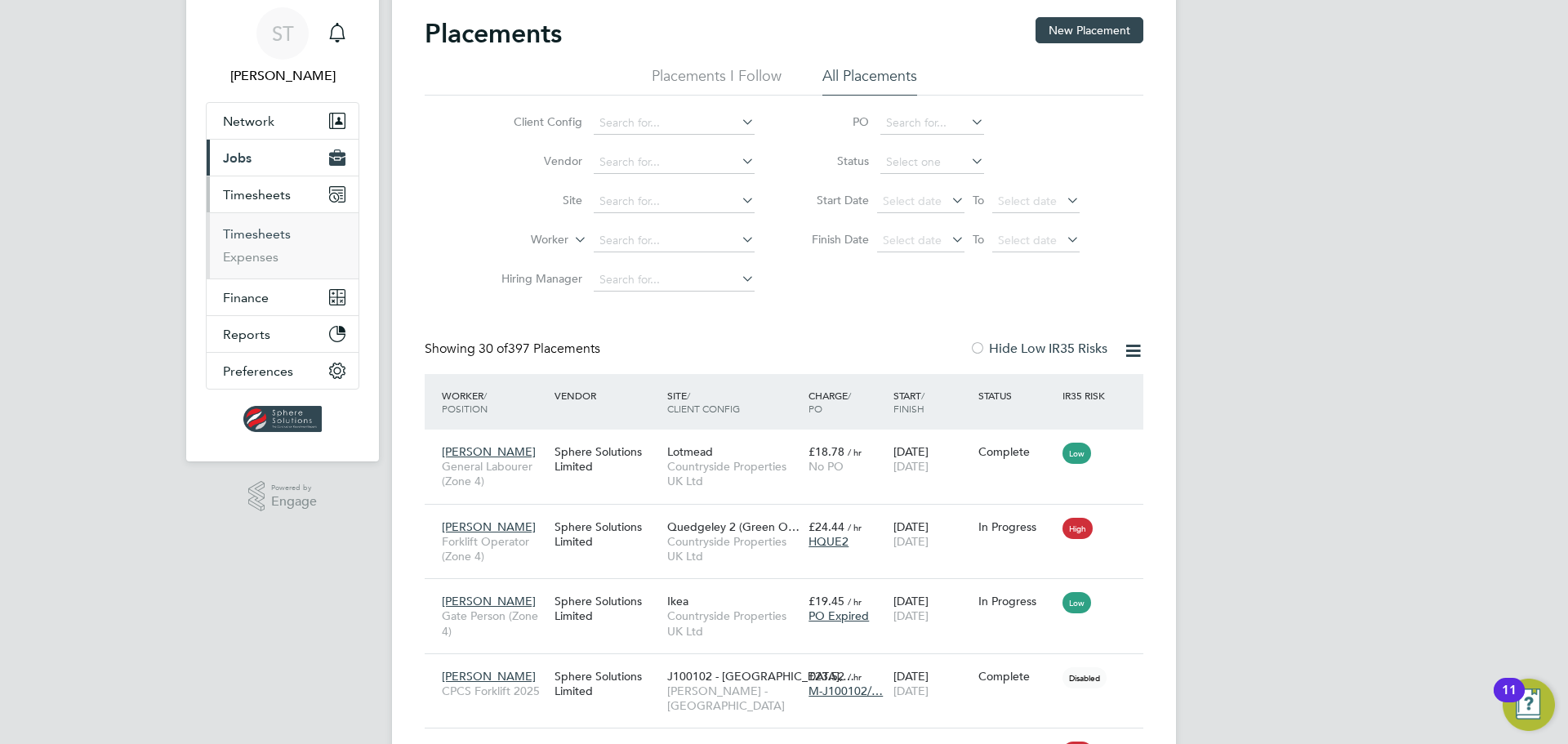
click at [279, 237] on link "Timesheets" at bounding box center [256, 234] width 67 height 16
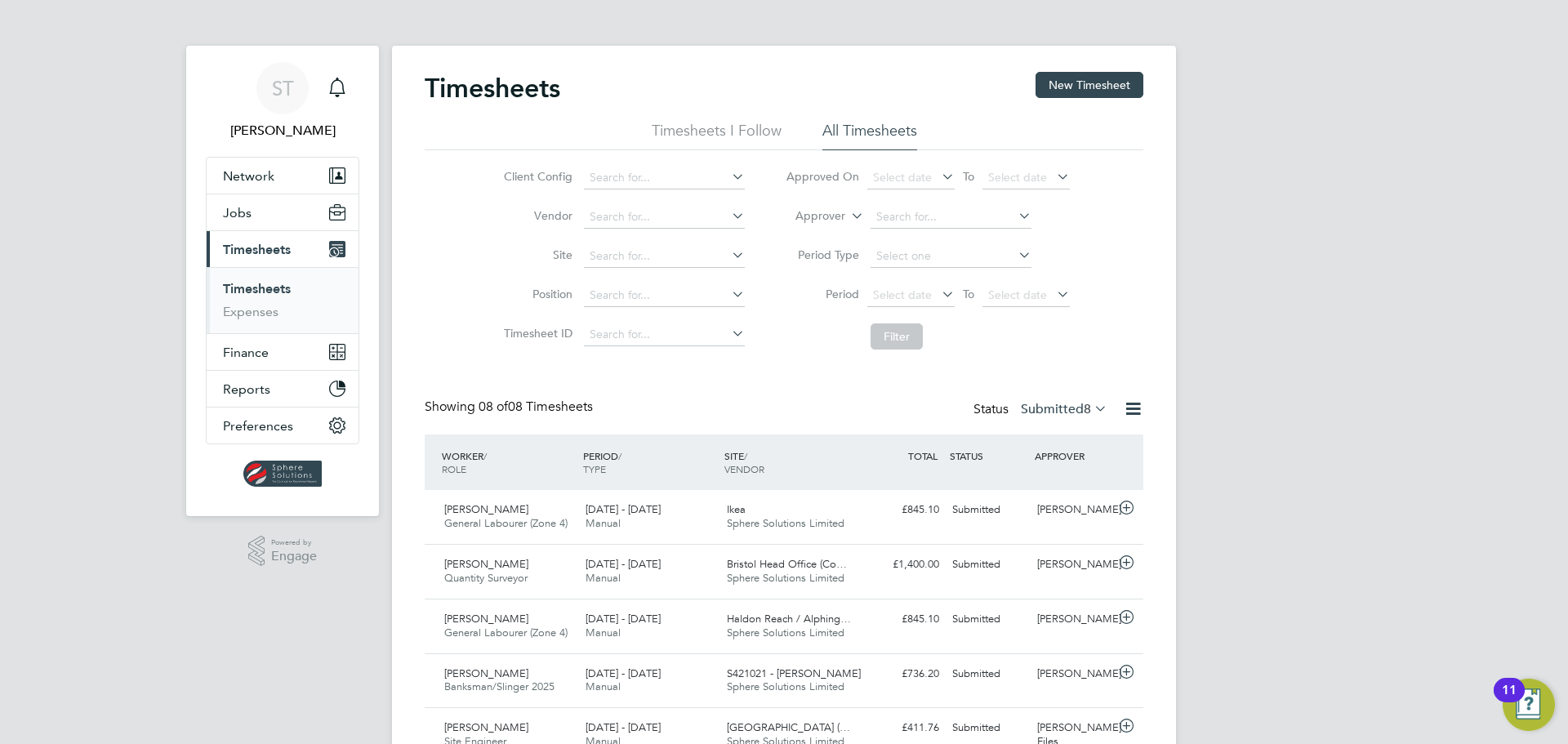
click at [1055, 406] on label "Submitted 8" at bounding box center [1064, 409] width 87 height 16
click at [741, 507] on span "Ikea" at bounding box center [736, 509] width 19 height 14
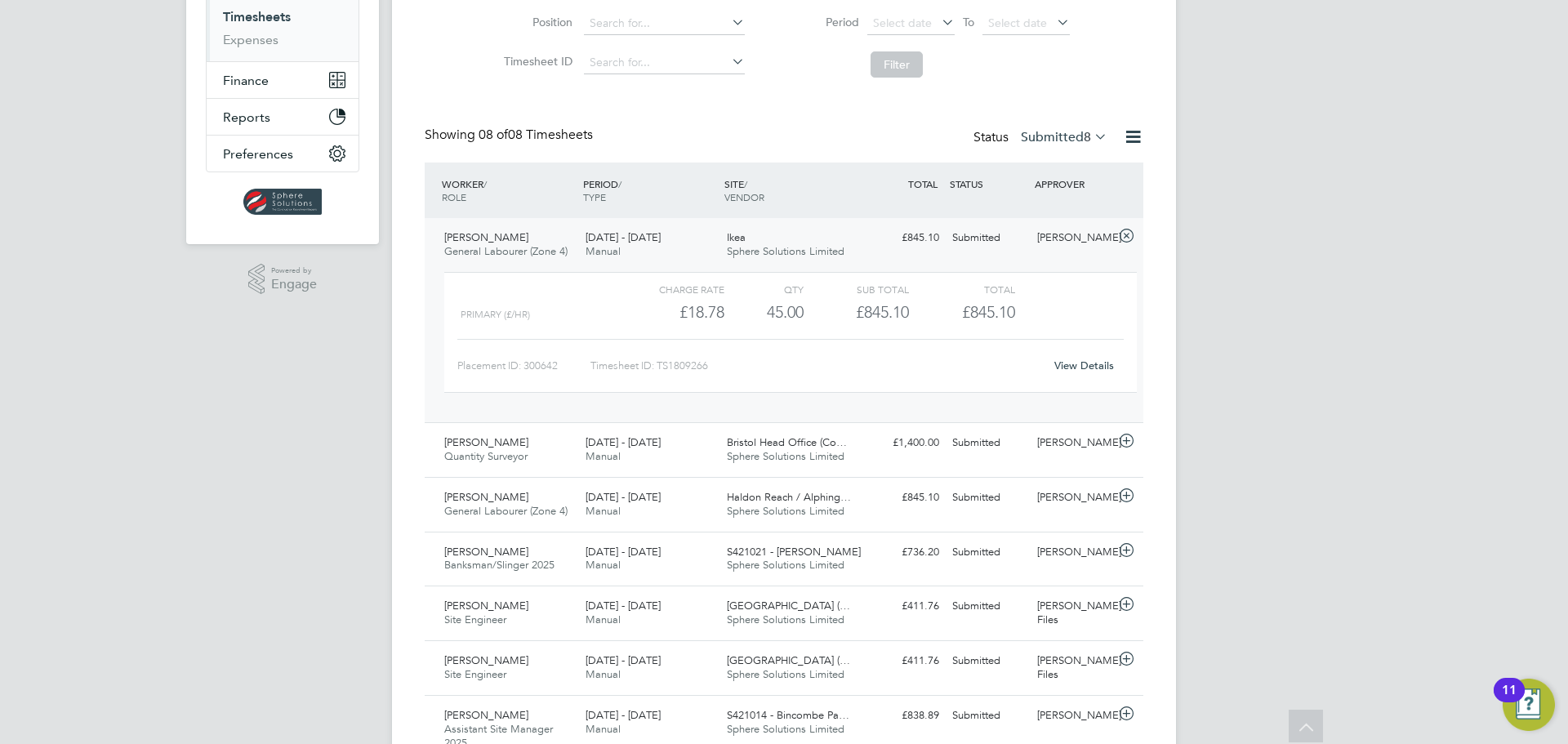
click at [1082, 367] on link "View Details" at bounding box center [1084, 365] width 60 height 14
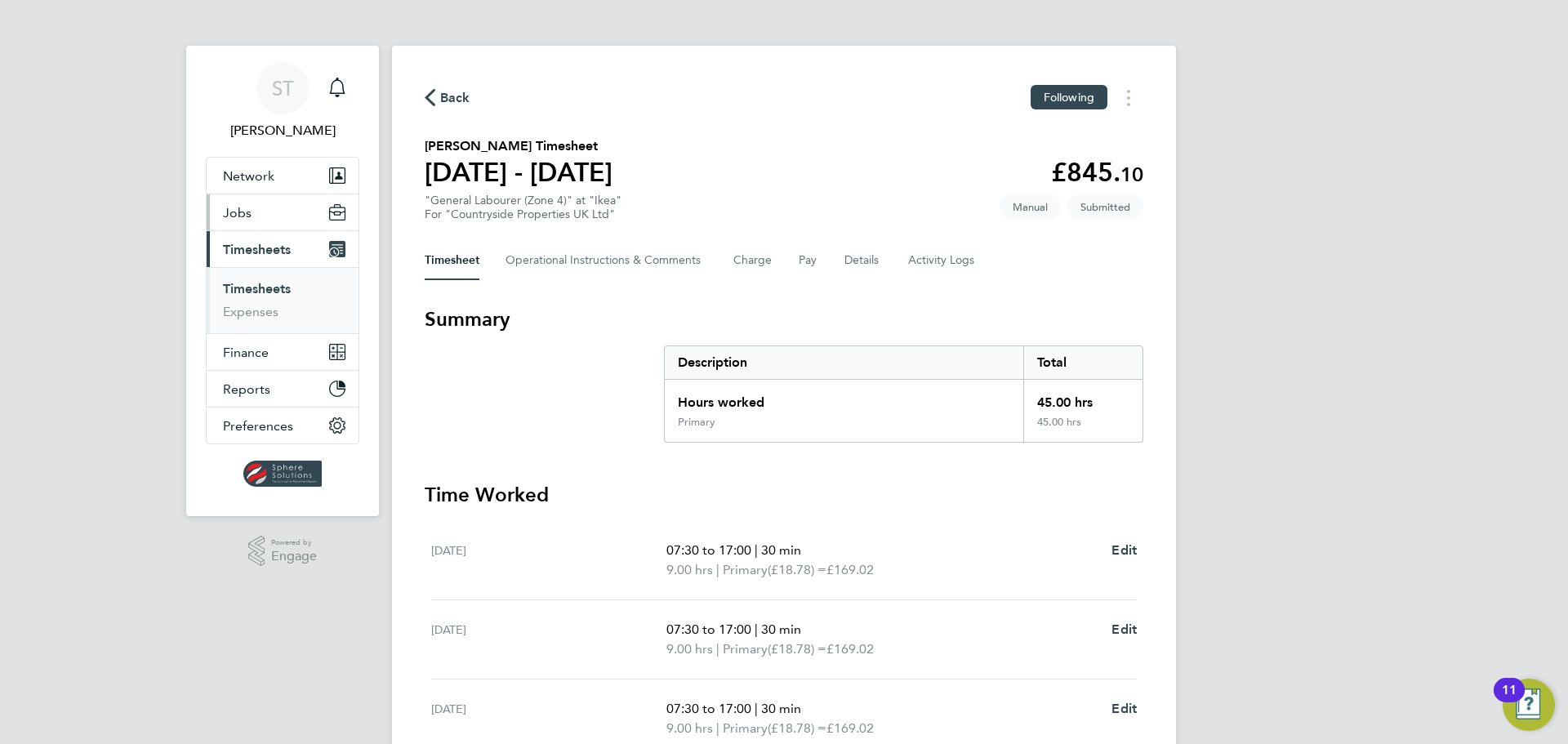
click at [253, 219] on button "Jobs" at bounding box center [283, 212] width 152 height 36
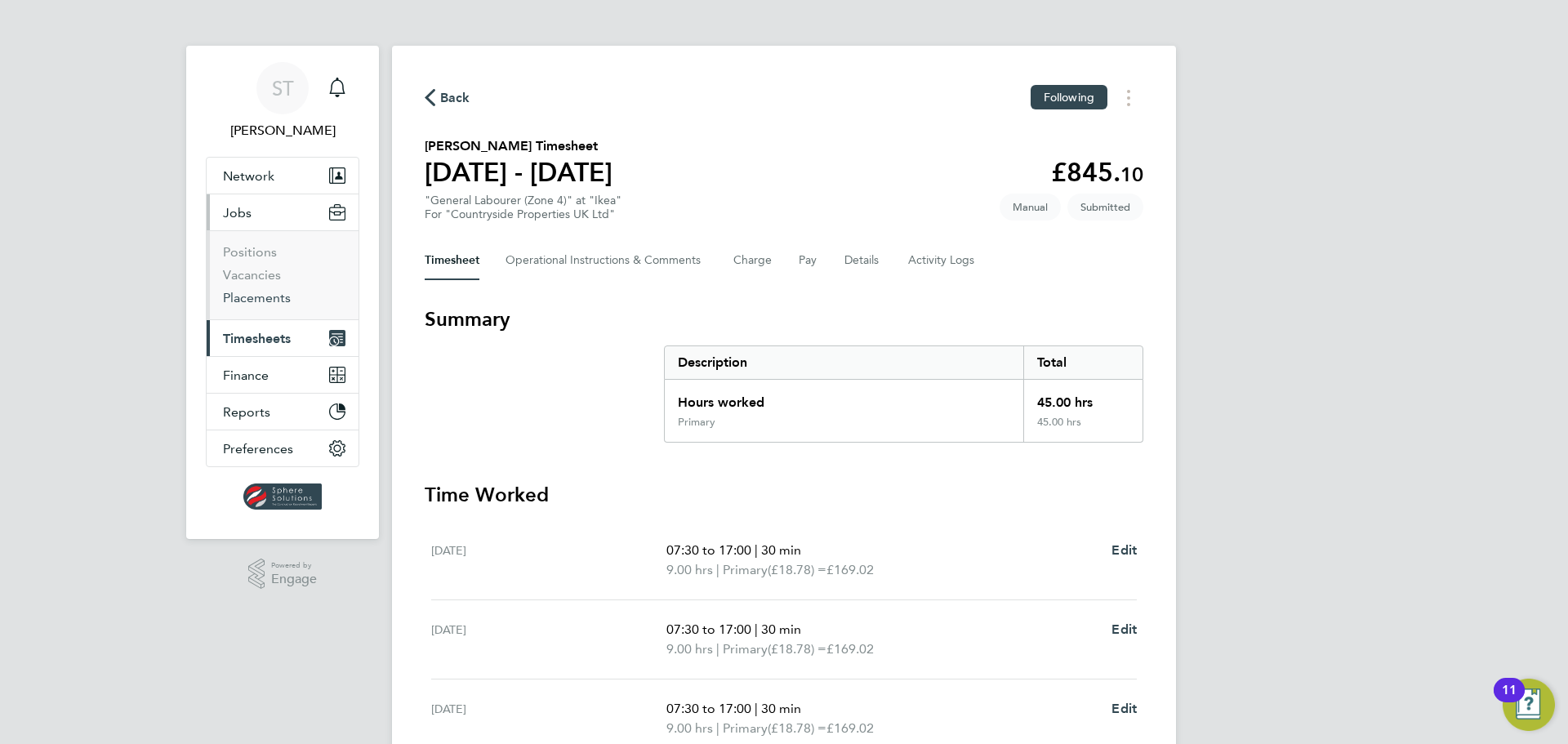
click at [251, 294] on link "Placements" at bounding box center [256, 298] width 67 height 16
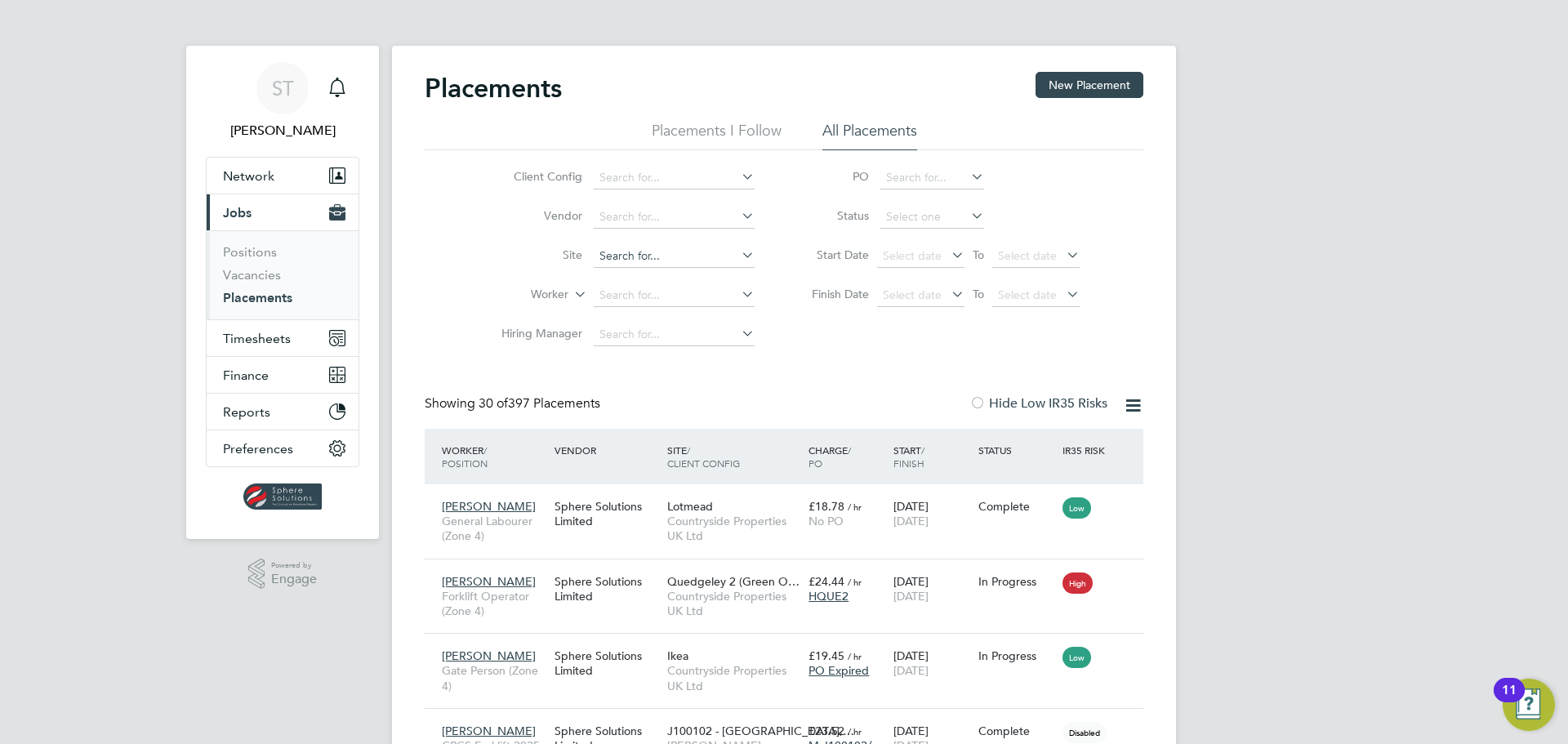
click at [622, 259] on input at bounding box center [675, 256] width 161 height 22
type input "s"
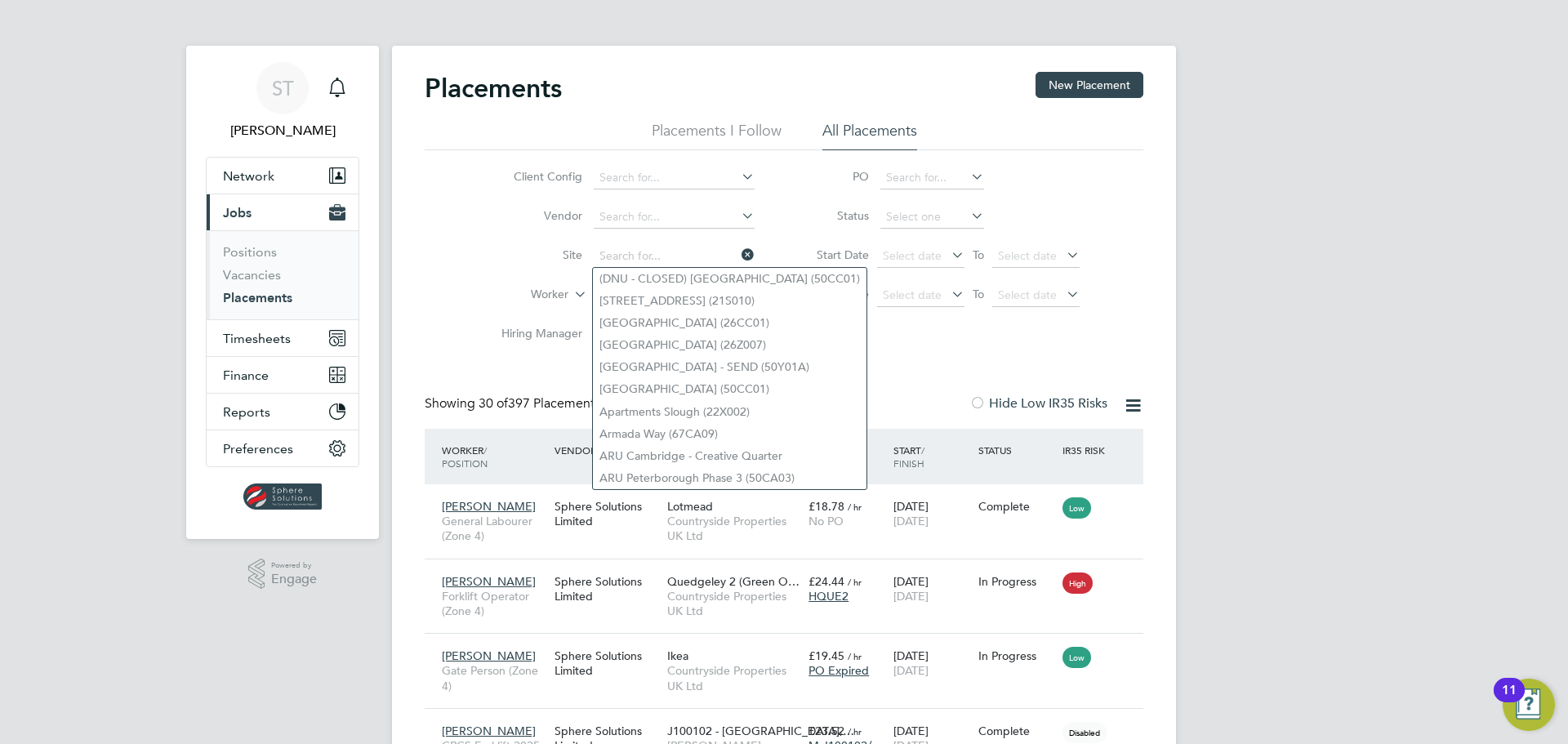
click at [520, 274] on li "Site" at bounding box center [621, 256] width 307 height 39
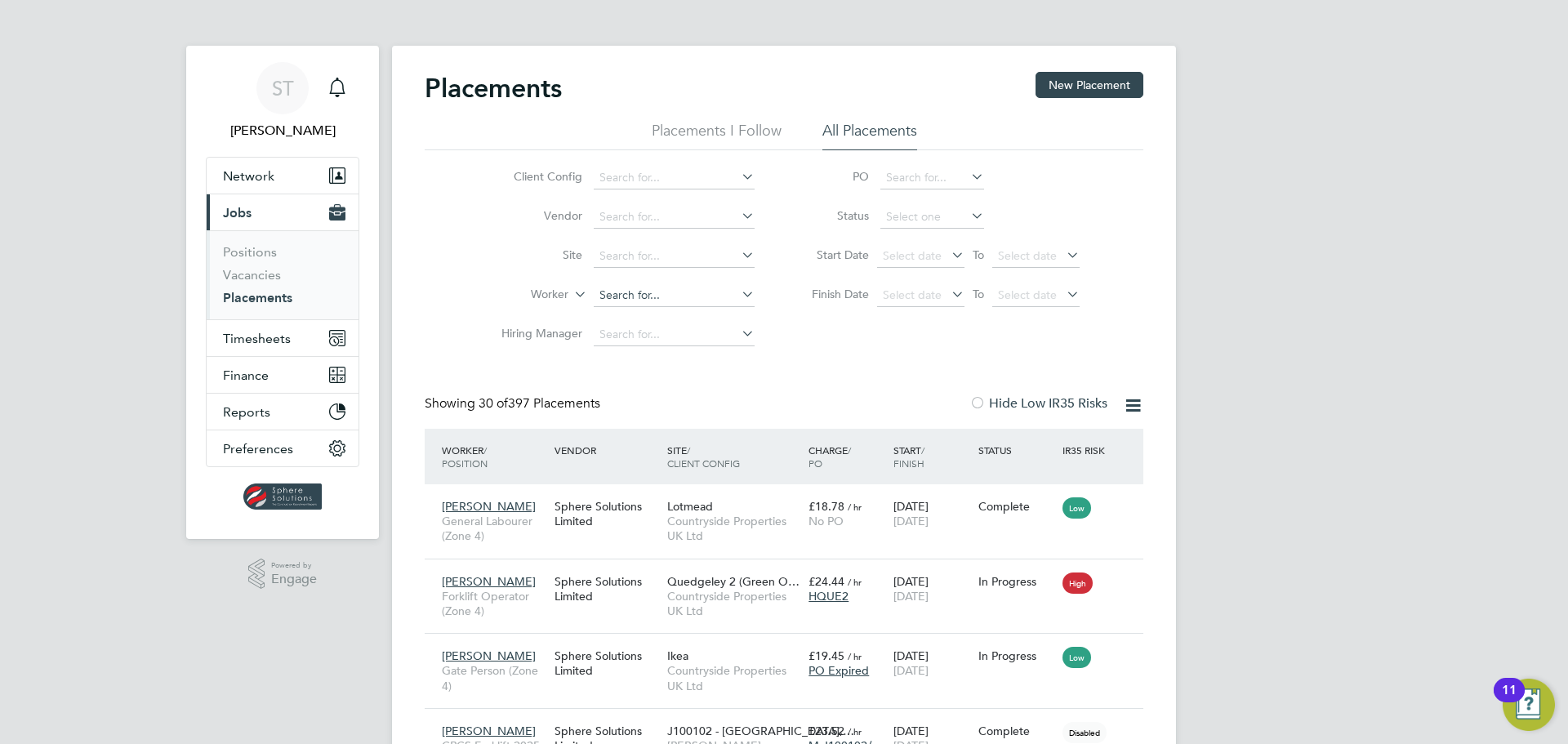
click at [614, 301] on input at bounding box center [675, 296] width 161 height 22
click at [685, 318] on li "Stefan White" at bounding box center [675, 318] width 163 height 22
type input "[PERSON_NAME]"
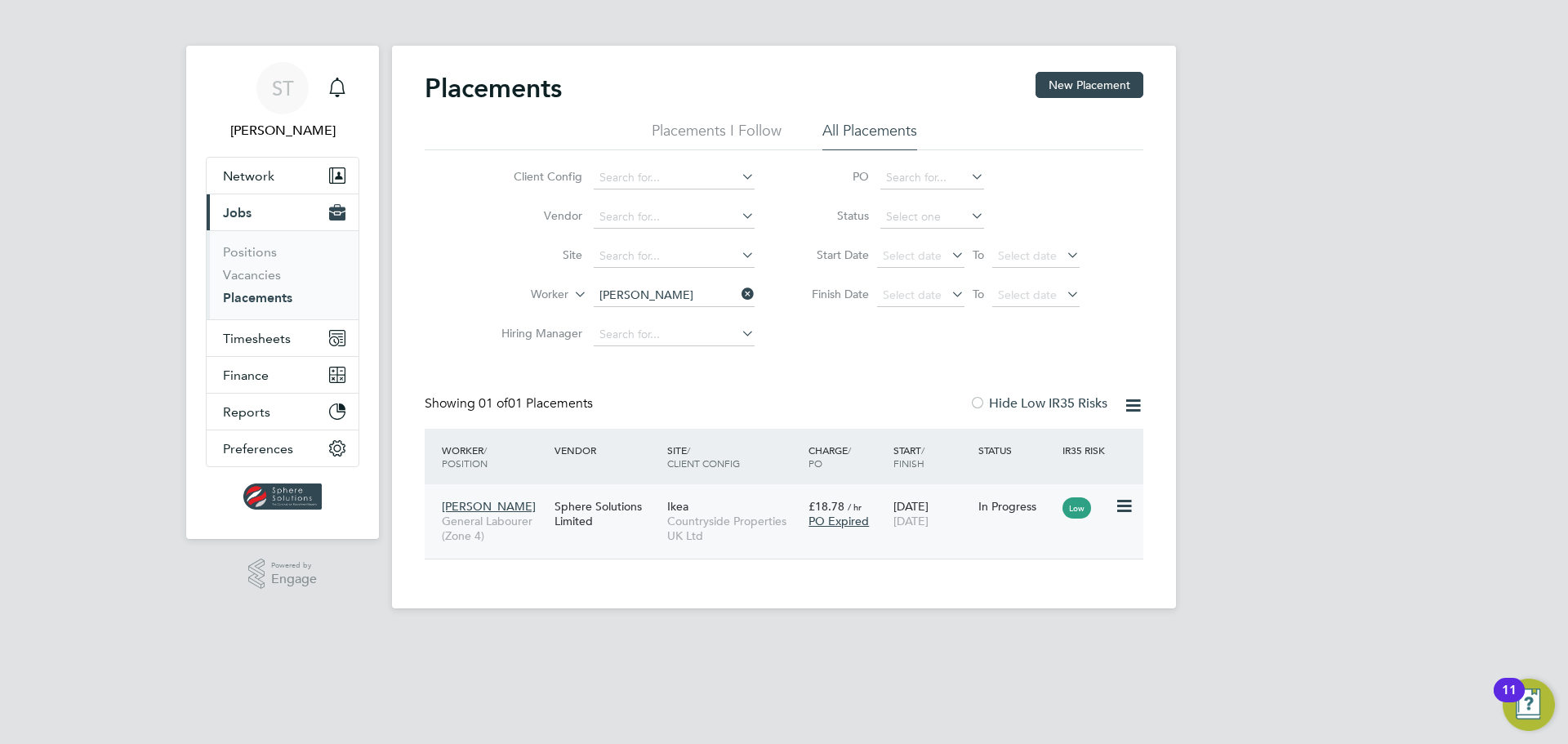
click at [767, 518] on span "Countryside Properties UK Ltd" at bounding box center [733, 528] width 133 height 29
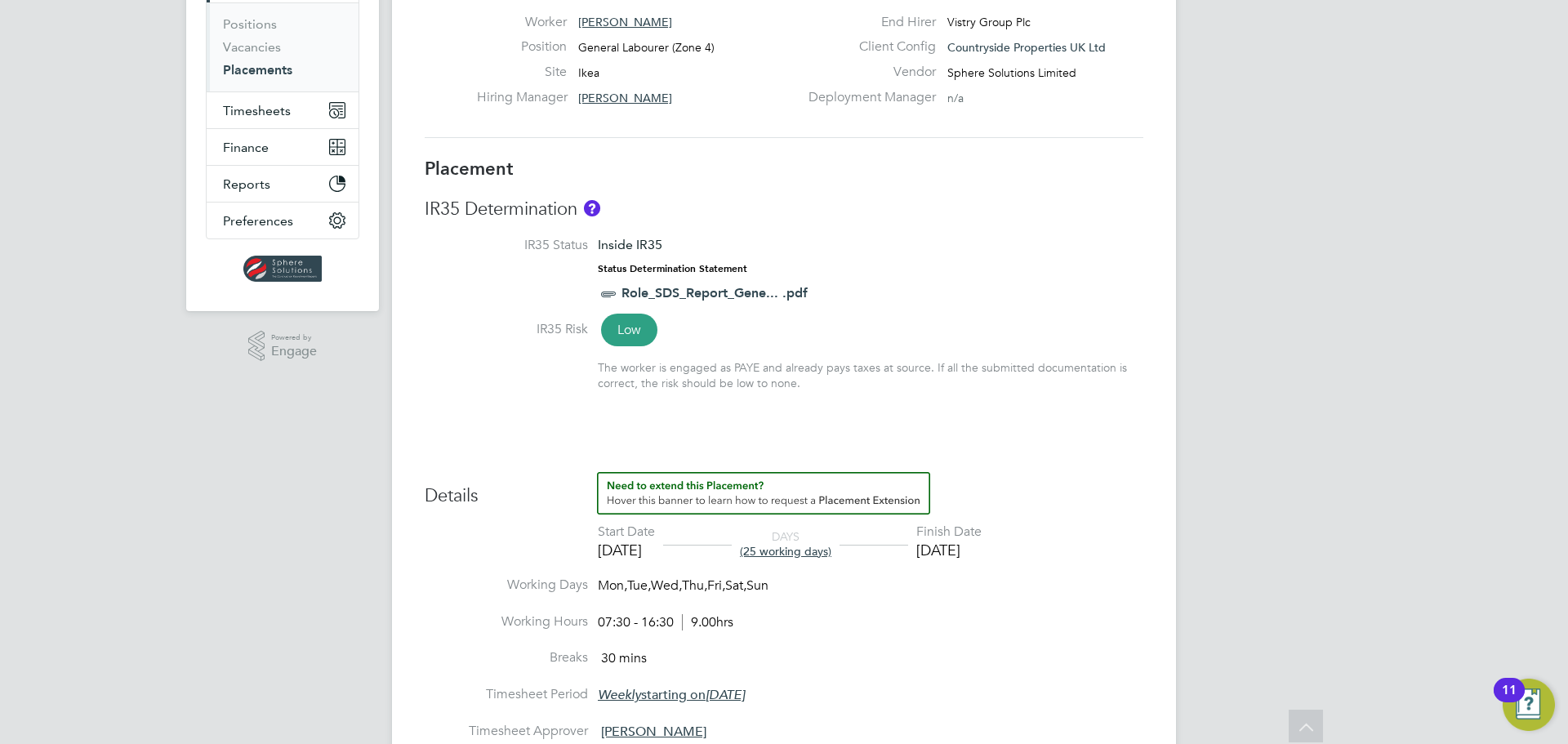
scroll to position [109, 0]
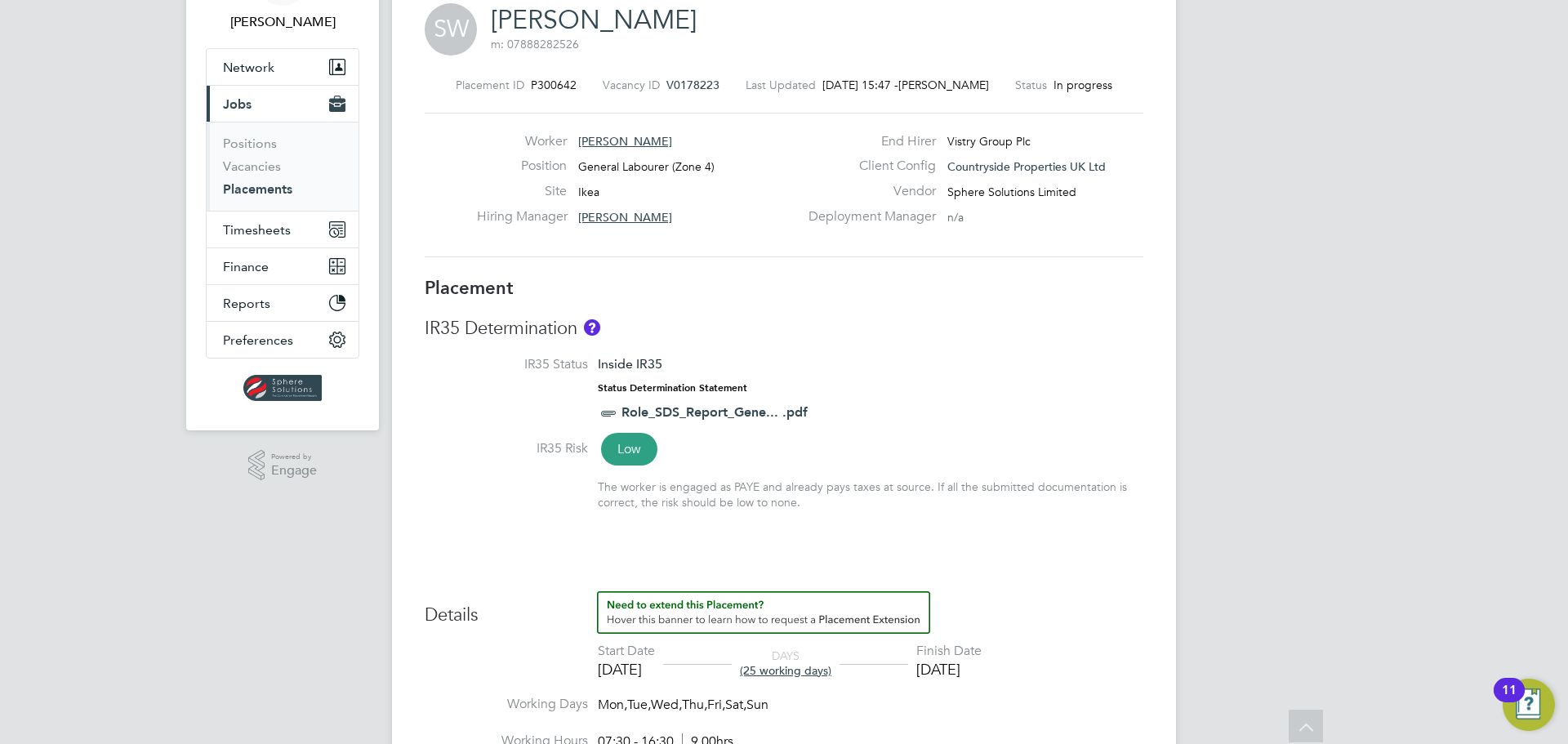
click at [260, 187] on link "Placements" at bounding box center [257, 189] width 69 height 16
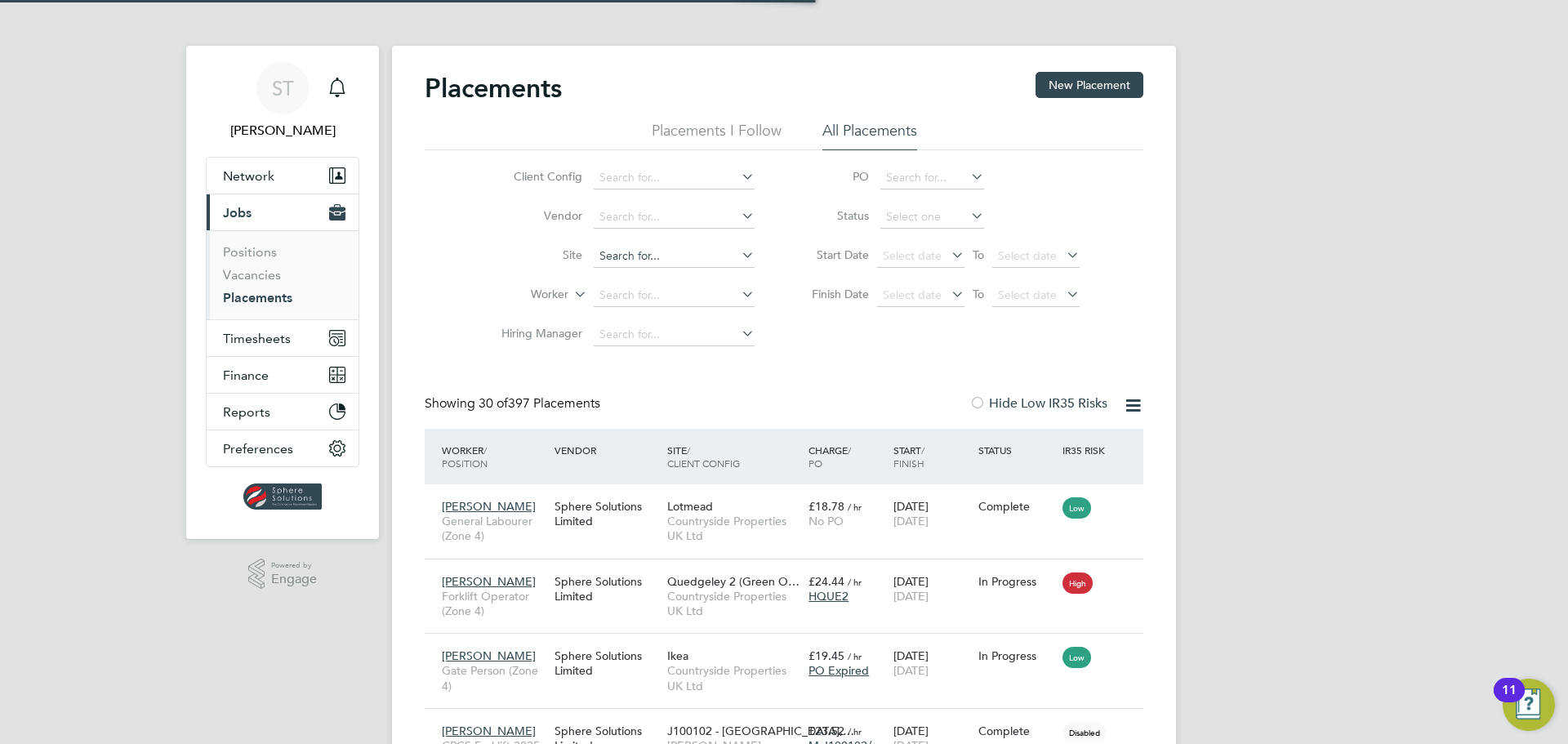
scroll to position [16, 77]
click at [633, 264] on input at bounding box center [675, 256] width 161 height 22
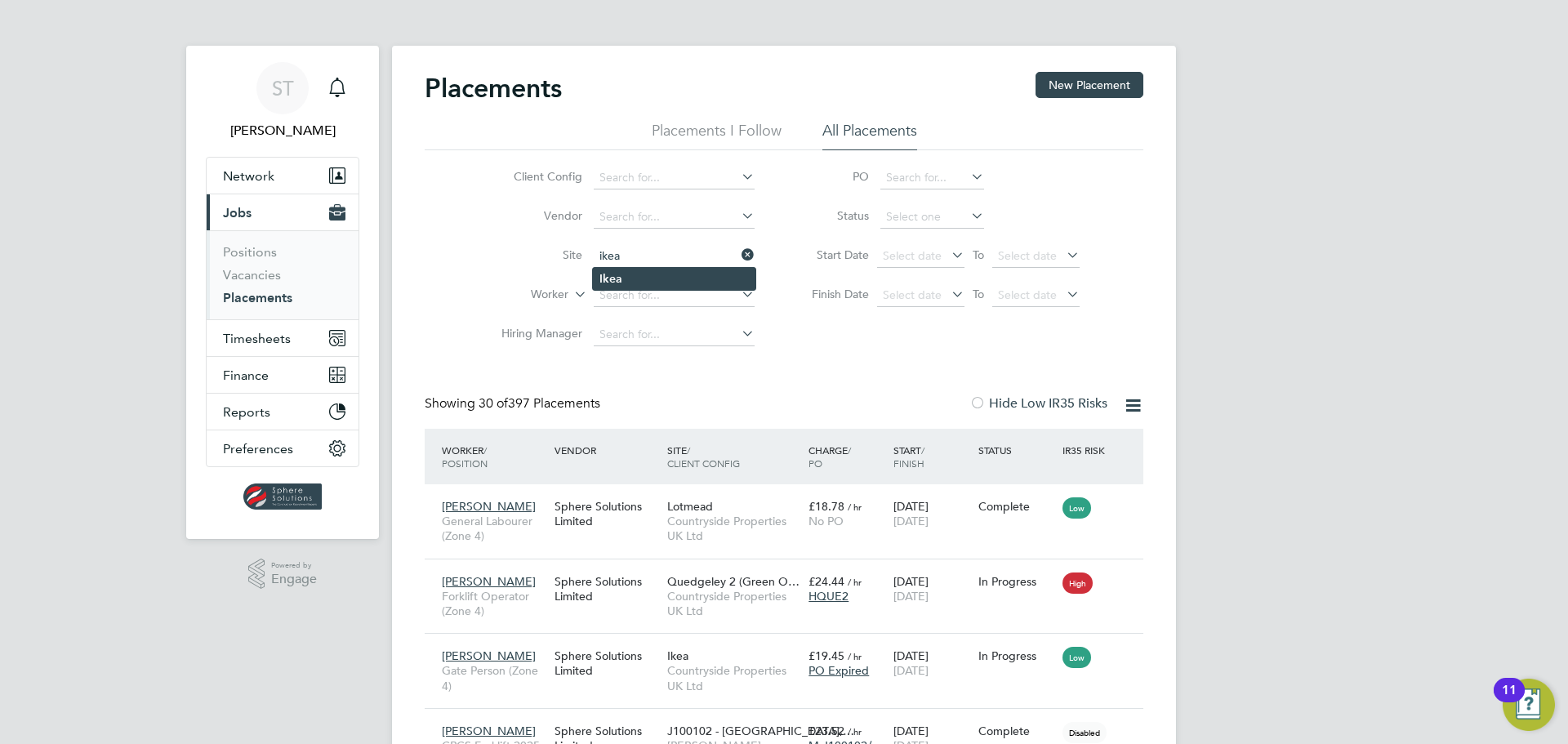
click at [626, 285] on li "Ikea" at bounding box center [675, 279] width 163 height 22
type input "Ikea"
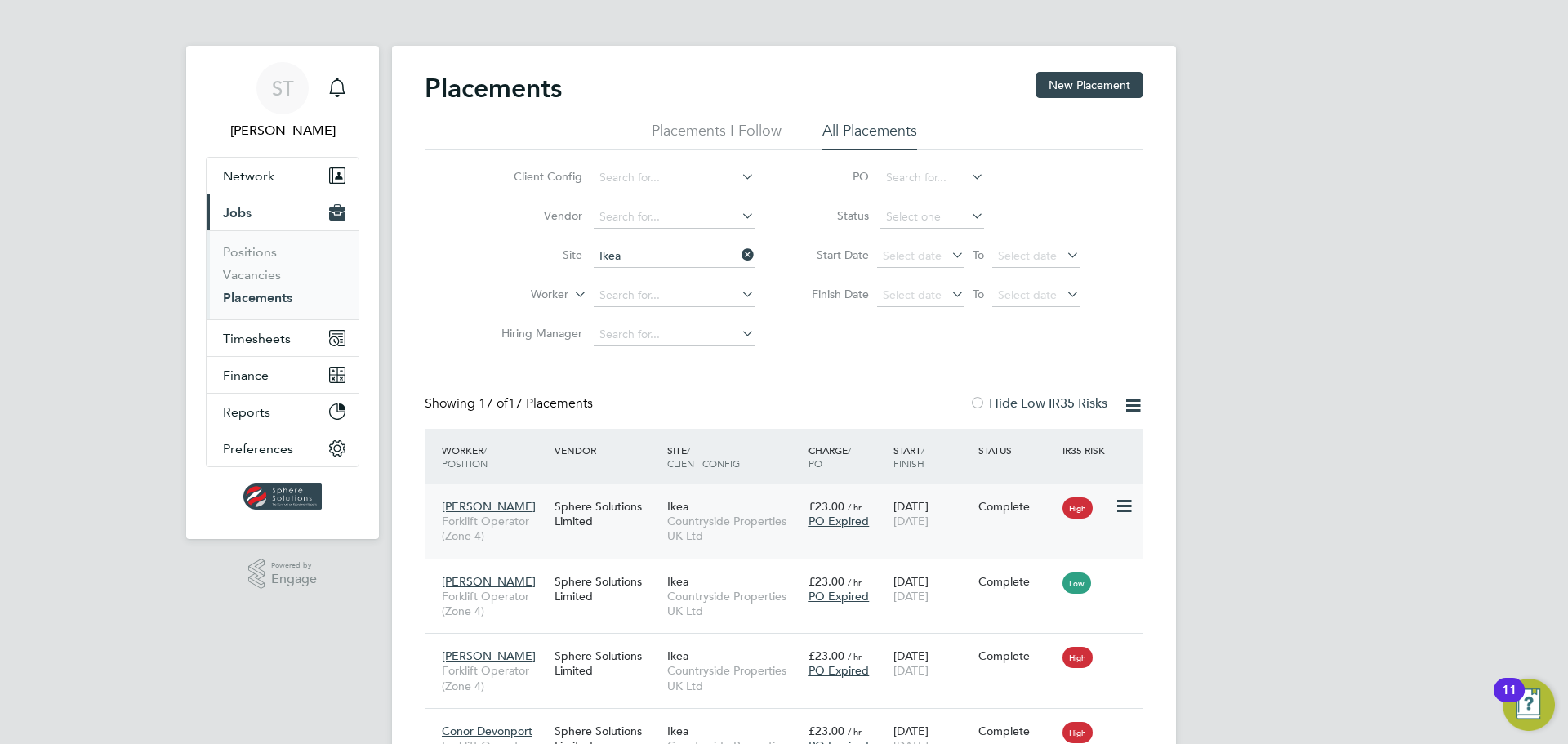
click at [840, 520] on span "PO Expired" at bounding box center [838, 521] width 61 height 15
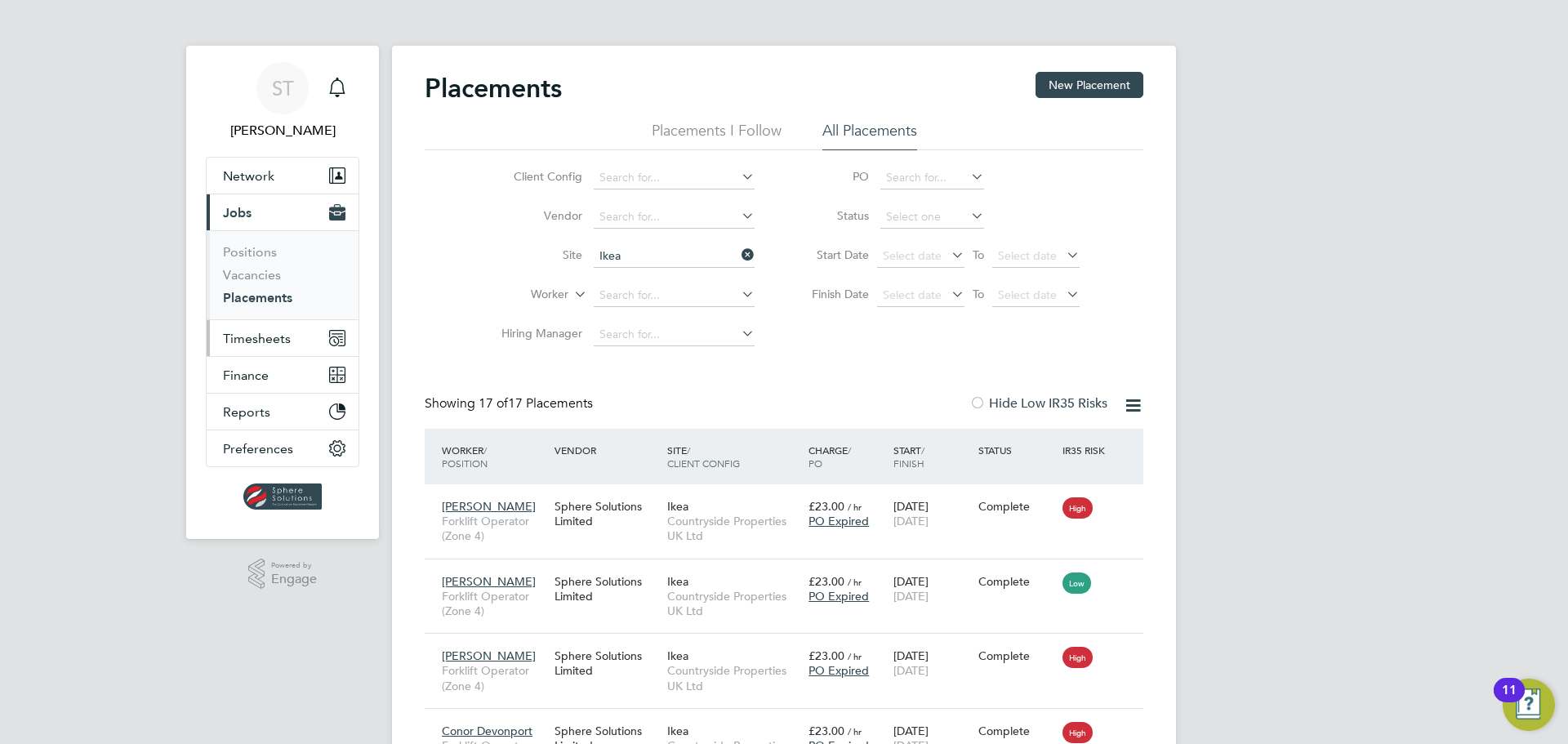
click at [245, 337] on span "Timesheets" at bounding box center [256, 338] width 67 height 16
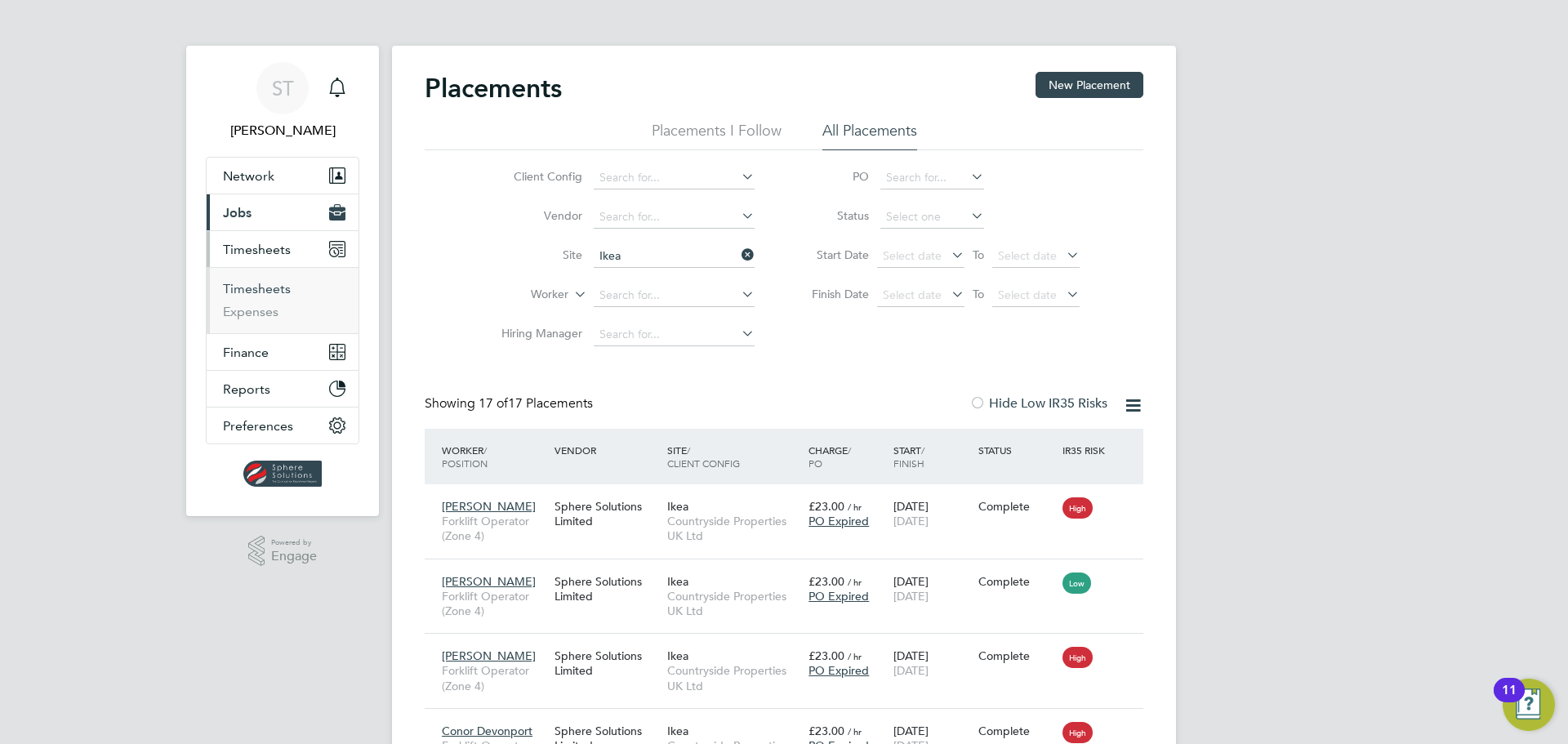
click at [267, 292] on link "Timesheets" at bounding box center [256, 288] width 67 height 16
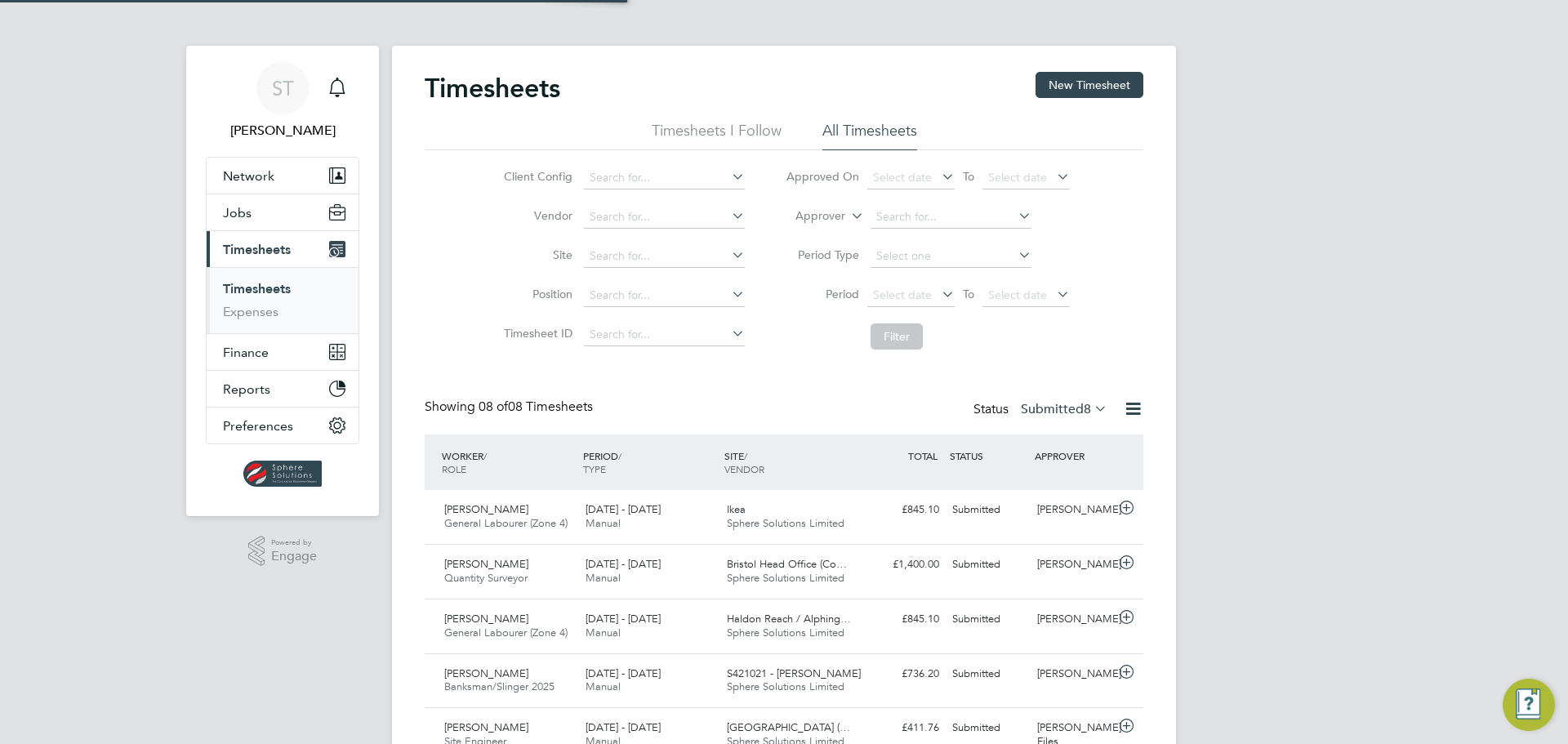
scroll to position [42, 142]
